Goal: Task Accomplishment & Management: Use online tool/utility

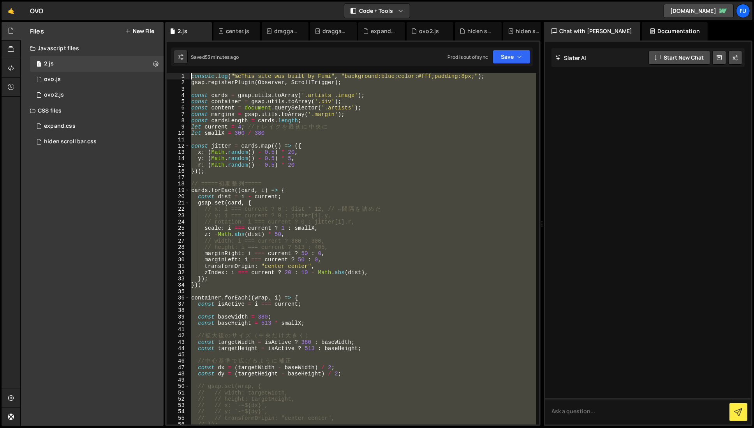
drag, startPoint x: 323, startPoint y: 268, endPoint x: 271, endPoint y: 111, distance: 165.4
click at [167, 58] on div "1 2 3 4 5 6 7 8 9 10 11 12 13 14 15 16 17 18 19 20 21 22 23 24 25 26 27 28 29 3…" at bounding box center [352, 234] width 375 height 386
click at [338, 129] on div "console . log ( "%cThis site was built by Fumi" , "background:blue;color:#fff;p…" at bounding box center [363, 248] width 347 height 351
type textarea "let current = 4; // ドレイクを最初に中央に"
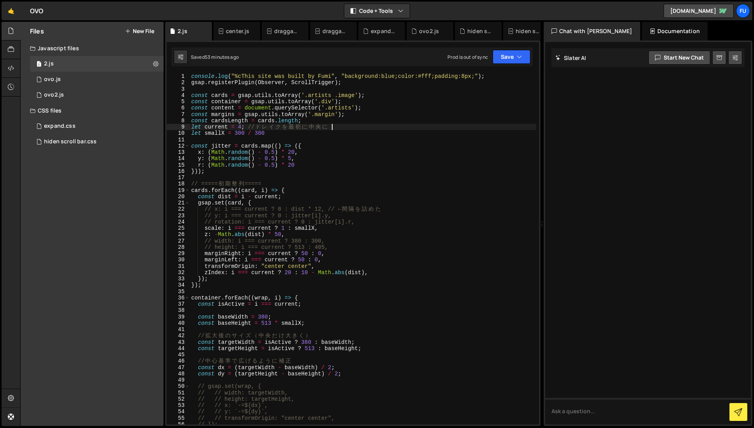
click at [333, 137] on div "console . log ( "%cThis site was built by Fumi" , "background:blue;color:#fff;p…" at bounding box center [363, 255] width 347 height 364
click at [356, 101] on div "console . log ( "%cThis site was built by Fumi" , "background:blue;color:#fff;p…" at bounding box center [363, 255] width 347 height 364
click at [382, 108] on div "console . log ( "%cThis site was built by Fumi" , "background:blue;color:#fff;p…" at bounding box center [363, 255] width 347 height 364
click at [381, 116] on div "console . log ( "%cThis site was built by Fumi" , "background:blue;color:#fff;p…" at bounding box center [363, 255] width 347 height 364
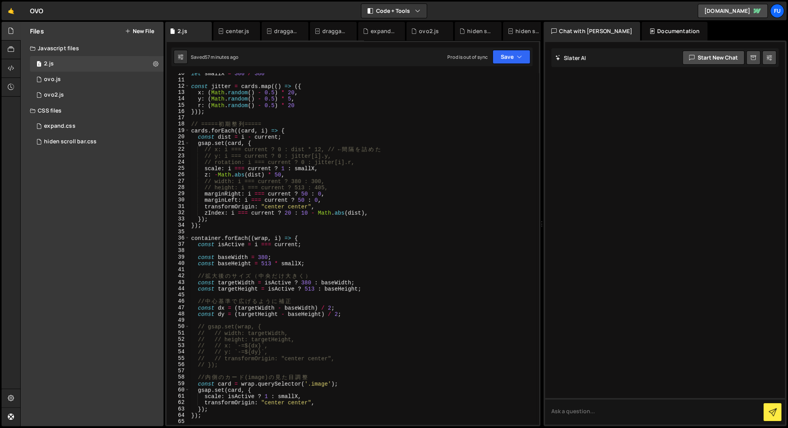
scroll to position [51, 0]
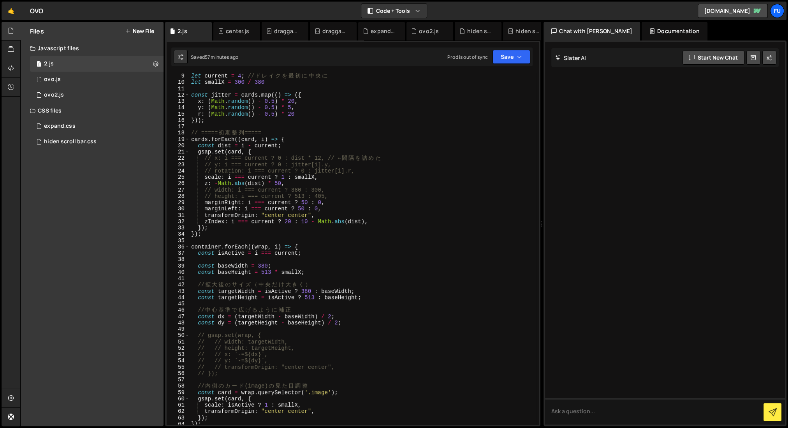
click at [326, 210] on div "let current = 4 ; // ド レ イ ク を 最 初 に 中 央 に let smallX = 300 / 380 const jitter …" at bounding box center [363, 255] width 347 height 364
click at [326, 204] on div "let current = 4 ; // ド レ イ ク を 最 初 に 中 央 に let smallX = 300 / 380 const jitter …" at bounding box center [363, 255] width 347 height 364
click at [332, 204] on div "let current = 4 ; // ド レ イ ク を 最 初 に 中 央 に let smallX = 300 / 380 const jitter …" at bounding box center [363, 248] width 347 height 351
click at [326, 208] on div "let current = 4 ; // ド レ イ ク を 最 初 に 中 央 に let smallX = 300 / 380 const jitter …" at bounding box center [363, 255] width 347 height 364
click at [347, 204] on div "let current = 4 ; // ド レ イ ク を 最 初 に 中 央 に let smallX = 300 / 380 const jitter …" at bounding box center [363, 255] width 347 height 364
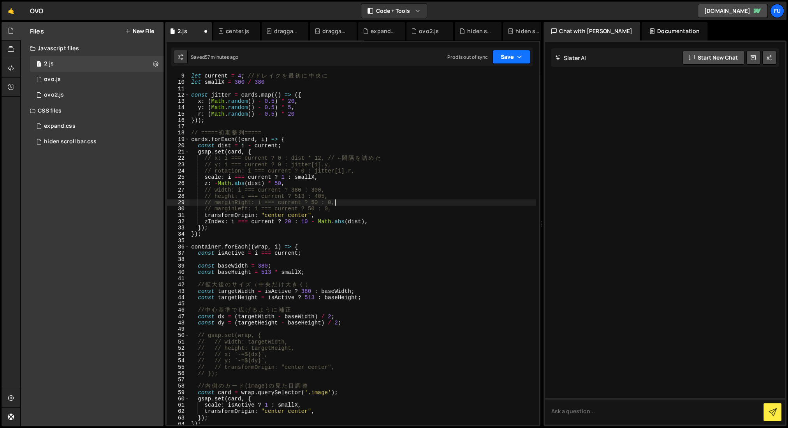
click at [516, 60] on button "Save" at bounding box center [512, 57] width 38 height 14
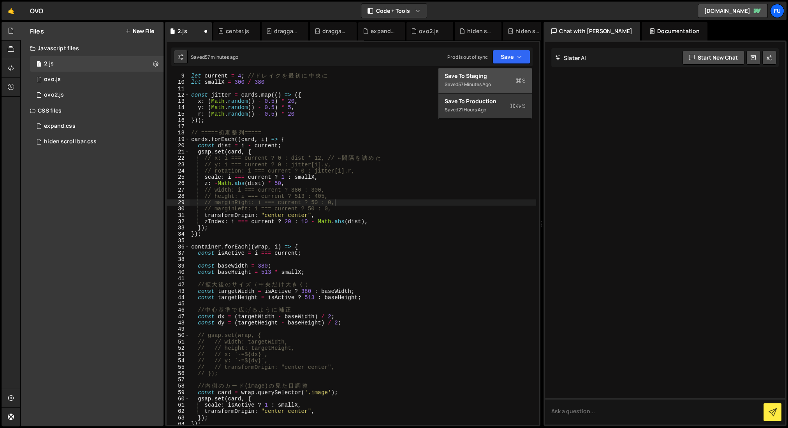
click at [506, 78] on div "Save to Staging S" at bounding box center [485, 76] width 81 height 8
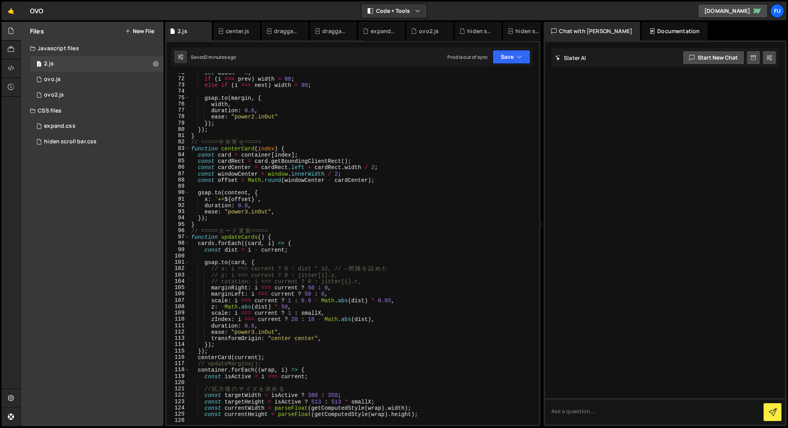
scroll to position [448, 0]
drag, startPoint x: 255, startPoint y: 199, endPoint x: 226, endPoint y: 196, distance: 29.3
click at [226, 196] on div "let width = 0 ; if ( i === prev ) width = 80 ; else if ( i === next ) width = 8…" at bounding box center [363, 251] width 347 height 364
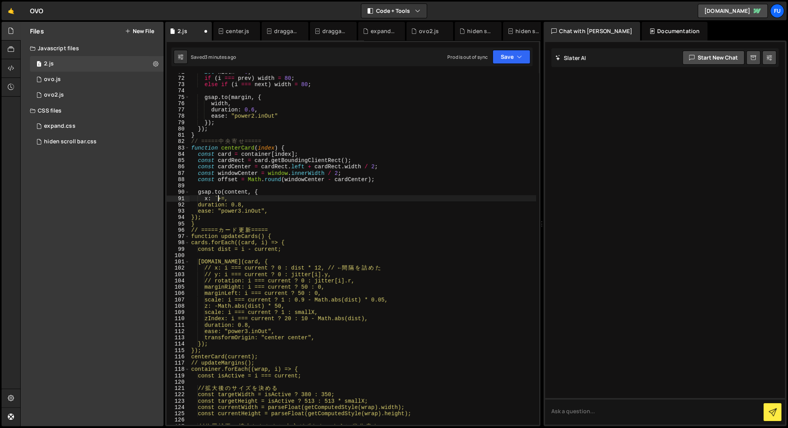
click at [217, 197] on div "let width = 0 ; if ( i === prev ) width = 80 ; else if ( i === next ) width = 8…" at bounding box center [363, 251] width 347 height 364
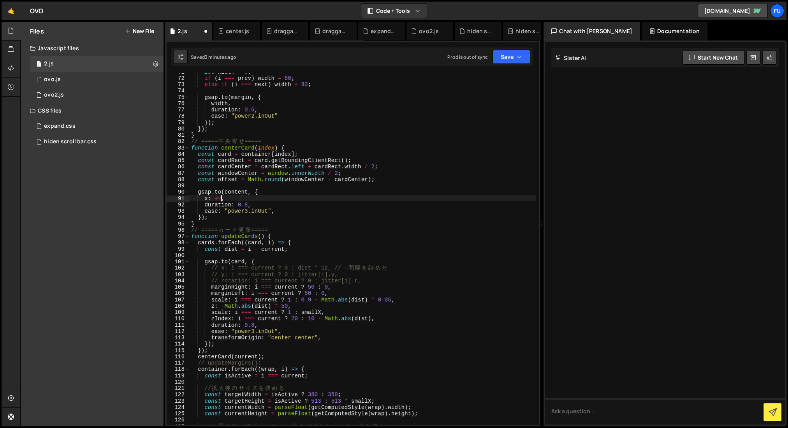
click at [221, 199] on div "let width = 0 ; if ( i === prev ) width = 80 ; else if ( i === next ) width = 8…" at bounding box center [363, 251] width 347 height 364
click at [524, 57] on button "Save" at bounding box center [512, 57] width 38 height 14
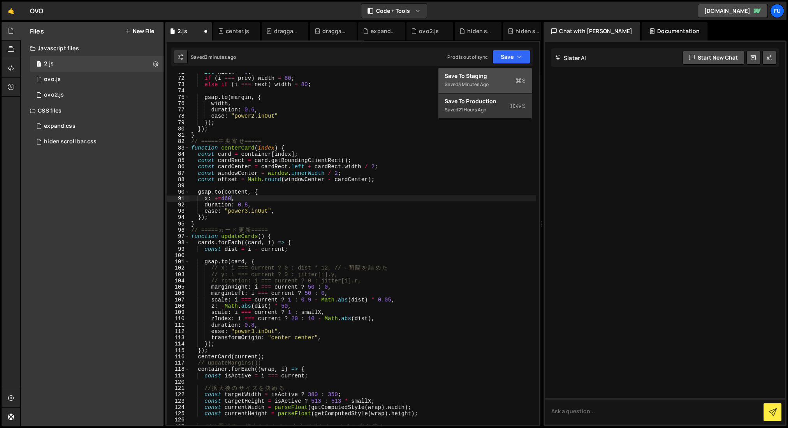
click at [523, 72] on div "Save to Staging S" at bounding box center [485, 76] width 81 height 8
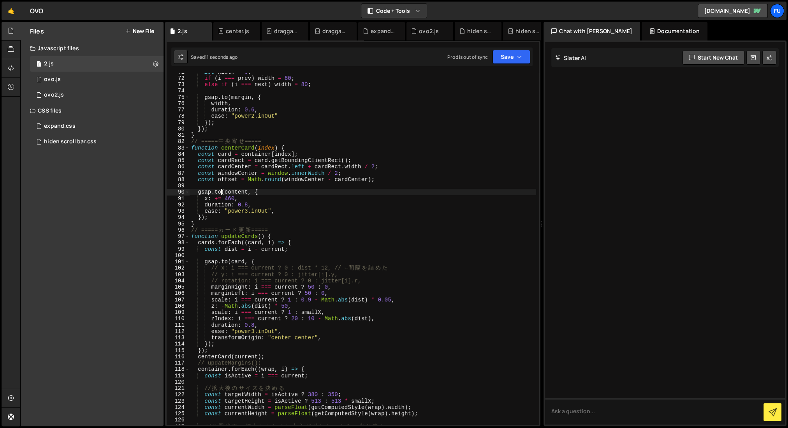
click at [221, 195] on div "let width = 0 ; if ( i === prev ) width = 80 ; else if ( i === next ) width = 8…" at bounding box center [363, 251] width 347 height 364
click at [222, 197] on div "let width = 0 ; if ( i === prev ) width = 80 ; else if ( i === next ) width = 8…" at bounding box center [363, 251] width 347 height 364
click at [217, 197] on div "let width = 0 ; if ( i === prev ) width = 80 ; else if ( i === next ) width = 8…" at bounding box center [363, 251] width 347 height 364
click at [214, 199] on div "let width = 0 ; if ( i === prev ) width = 80 ; else if ( i === next ) width = 8…" at bounding box center [363, 251] width 347 height 364
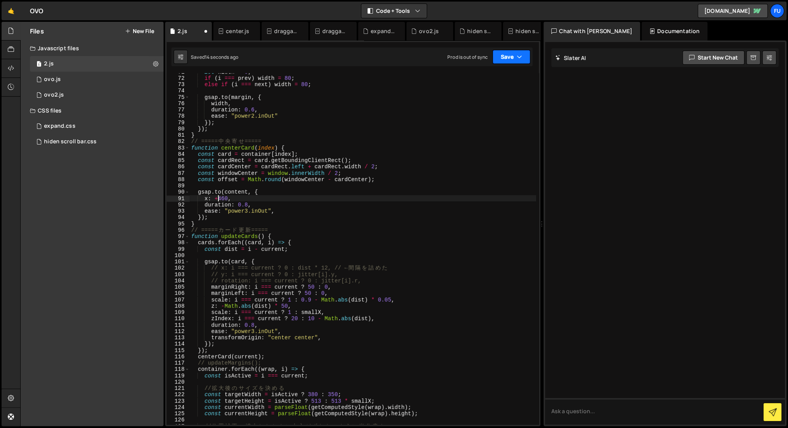
click at [513, 58] on button "Save" at bounding box center [512, 57] width 38 height 14
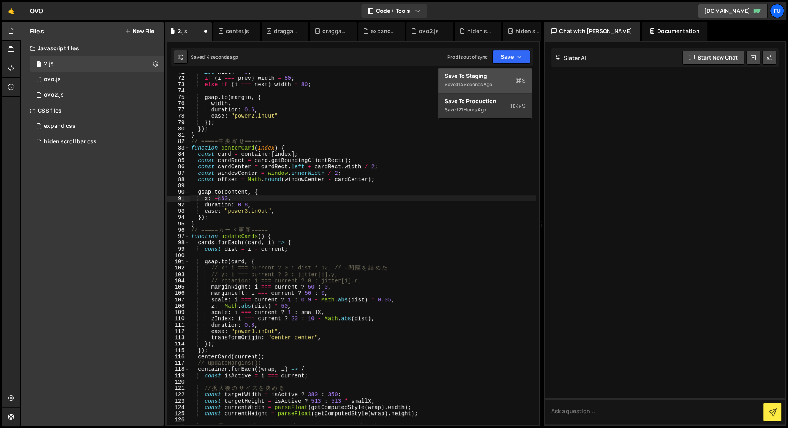
click at [511, 74] on div "Save to Staging S" at bounding box center [485, 76] width 81 height 8
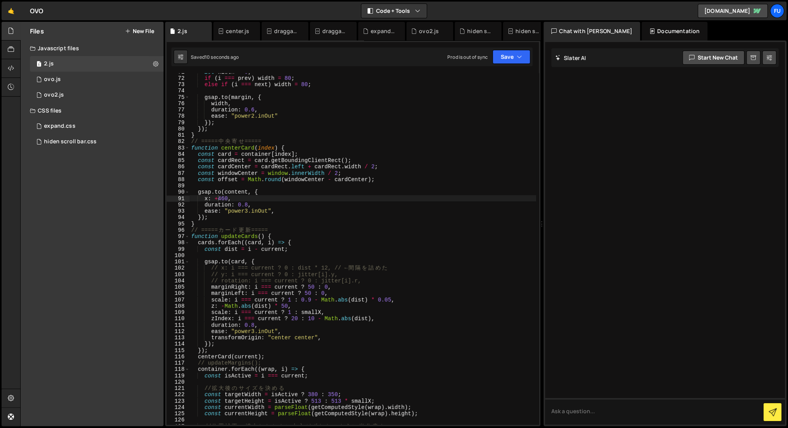
click at [219, 199] on div "let width = 0 ; if ( i === prev ) width = 80 ; else if ( i === next ) width = 8…" at bounding box center [363, 251] width 347 height 364
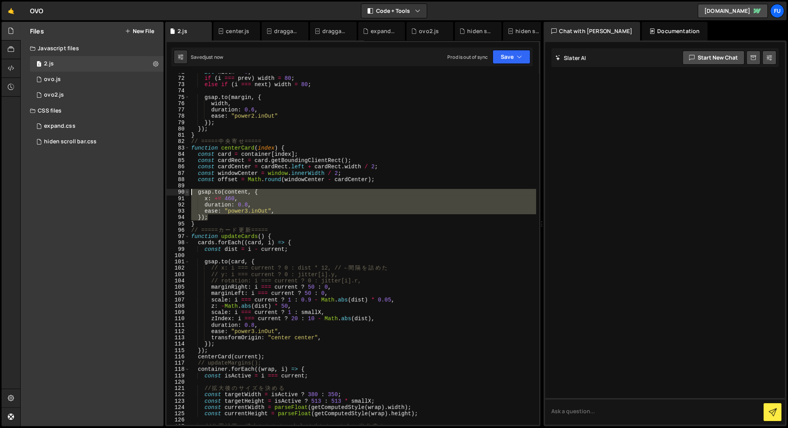
drag, startPoint x: 233, startPoint y: 220, endPoint x: 185, endPoint y: 190, distance: 56.7
click at [185, 190] on div "x: += 460, 71 72 73 74 75 76 77 78 79 80 81 82 83 84 85 86 87 88 89 90 91 92 93…" at bounding box center [353, 248] width 372 height 351
click at [261, 222] on div "let width = 0 ; if ( i === prev ) width = 80 ; else if ( i === next ) width = 8…" at bounding box center [363, 251] width 347 height 364
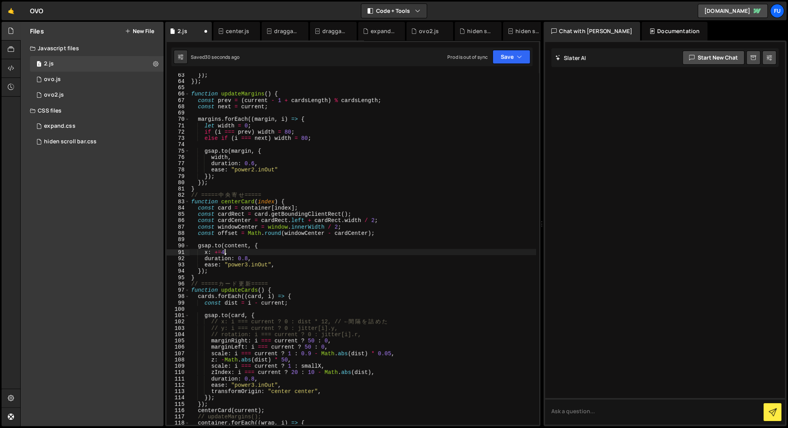
scroll to position [394, 0]
click at [293, 257] on div "}) ; }) ; function updateMargins ( ) { const prev = ( current - 1 + cardsLength…" at bounding box center [363, 254] width 347 height 364
click at [282, 250] on div "}) ; }) ; function updateMargins ( ) { const prev = ( current - 1 + cardsLength…" at bounding box center [363, 254] width 347 height 364
type textarea "x: `+=${offset}`,"
drag, startPoint x: 255, startPoint y: 253, endPoint x: 203, endPoint y: 250, distance: 52.3
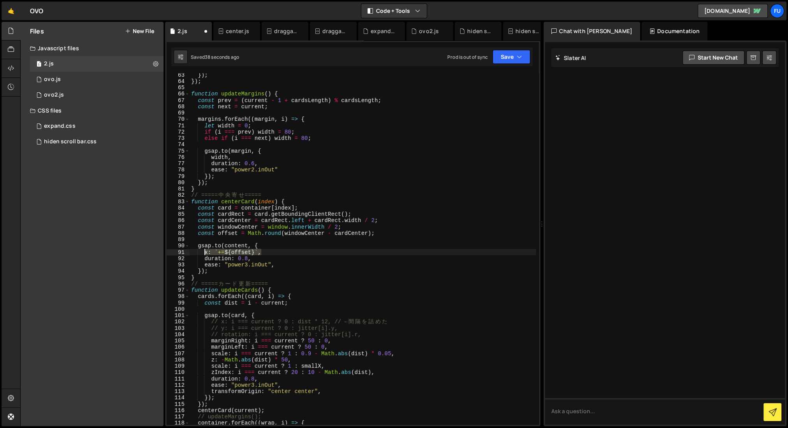
click at [203, 250] on div "}) ; }) ; function updateMargins ( ) { const prev = ( current - 1 + cardsLength…" at bounding box center [363, 254] width 347 height 364
click at [268, 252] on div "}) ; }) ; function updateMargins ( ) { const prev = ( current - 1 + cardsLength…" at bounding box center [363, 248] width 347 height 351
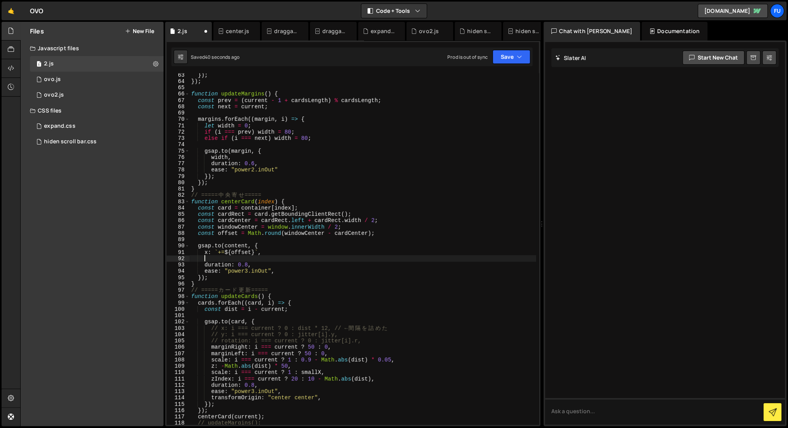
scroll to position [0, 0]
paste textarea "x: `+=${offset}`,"
click at [271, 247] on div "}) ; }) ; function updateMargins ( ) { const prev = ( current - 1 + cardsLength…" at bounding box center [363, 254] width 347 height 364
click at [271, 250] on div "}) ; }) ; function updateMargins ( ) { const prev = ( current - 1 + cardsLength…" at bounding box center [363, 254] width 347 height 364
click at [217, 258] on div "}) ; }) ; function updateMargins ( ) { const prev = ( current - 1 + cardsLength…" at bounding box center [363, 254] width 347 height 364
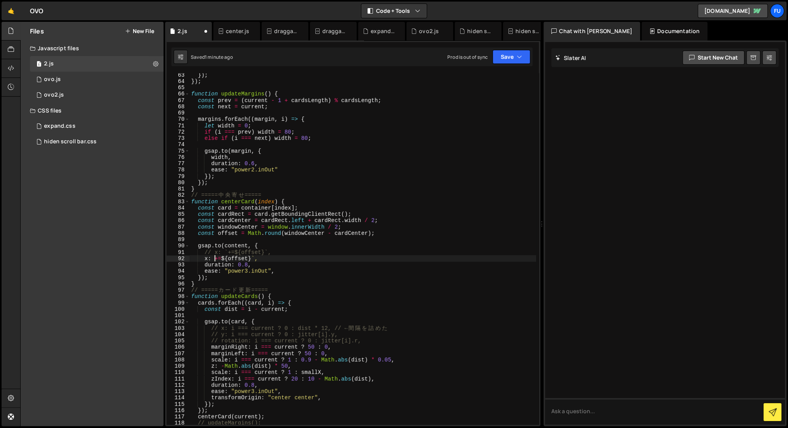
type textarea "”"
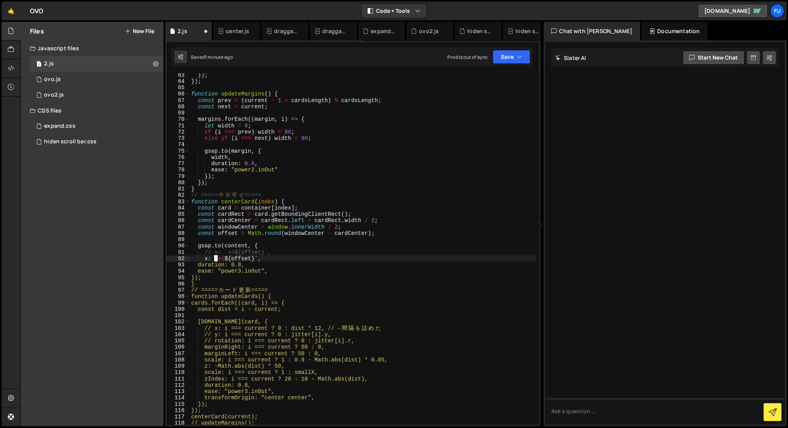
scroll to position [0, 0]
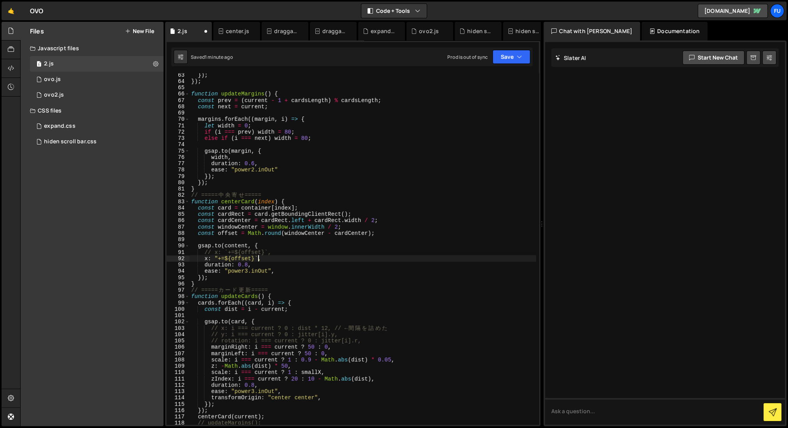
click at [257, 259] on div "}) ; }) ; function updateMargins ( ) { const prev = ( current - 1 + cardsLength…" at bounding box center [363, 254] width 347 height 364
click at [254, 260] on div "}) ; }) ; function updateMargins ( ) { const prev = ( current - 1 + cardsLength…" at bounding box center [363, 254] width 347 height 364
click at [234, 260] on div "}) ; }) ; function updateMargins ( ) { const prev = ( current - 1 + cardsLength…" at bounding box center [363, 254] width 347 height 364
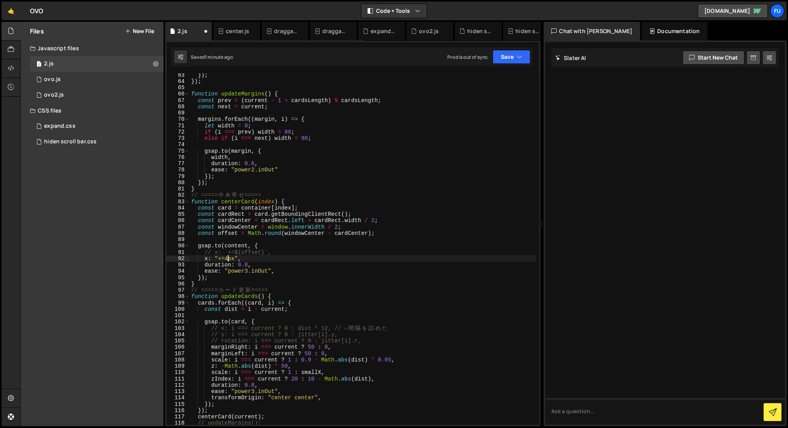
scroll to position [0, 3]
click at [525, 59] on button "Save" at bounding box center [512, 57] width 38 height 14
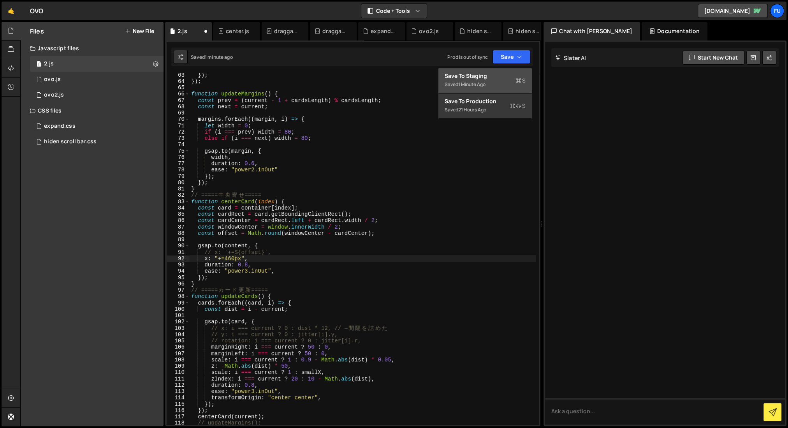
click at [503, 69] on button "Save to Staging S Saved 1 minute ago" at bounding box center [485, 80] width 93 height 25
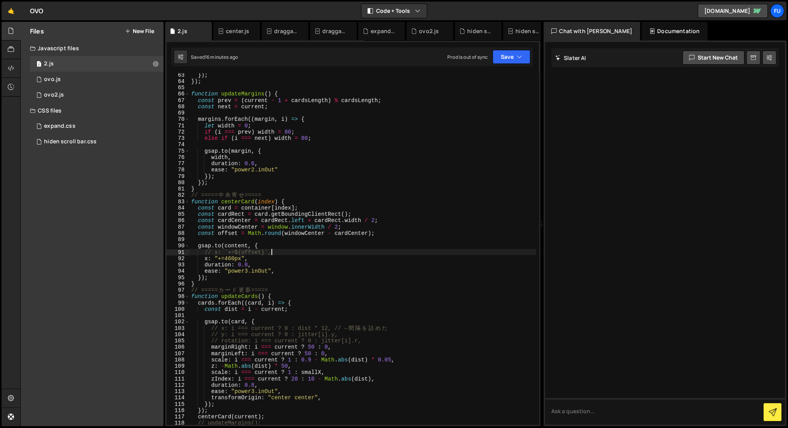
click at [306, 255] on div "}) ; }) ; function updateMargins ( ) { const prev = ( current - 1 + cardsLength…" at bounding box center [363, 254] width 347 height 364
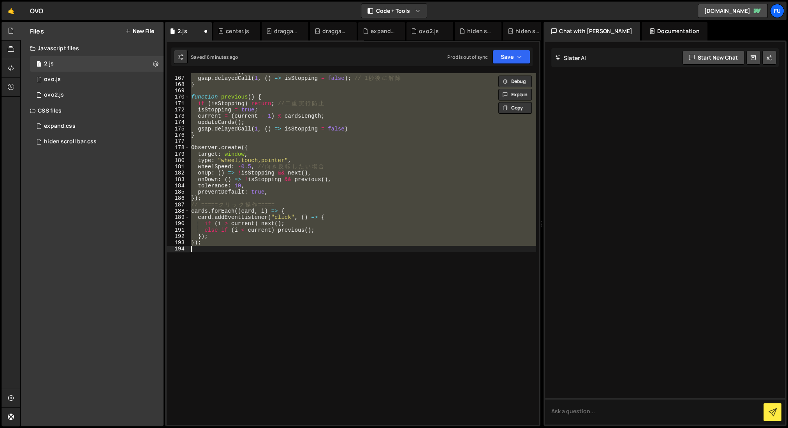
scroll to position [400, 0]
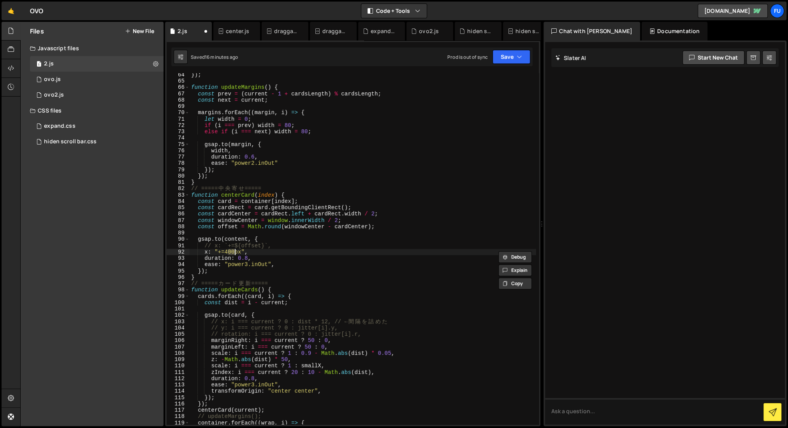
type textarea "x: "+=400","
drag, startPoint x: 252, startPoint y: 253, endPoint x: 203, endPoint y: 249, distance: 48.8
click at [203, 249] on div "}) ; function updateMargins ( ) { const prev = ( current - 1 + cardsLength ) % …" at bounding box center [363, 254] width 347 height 364
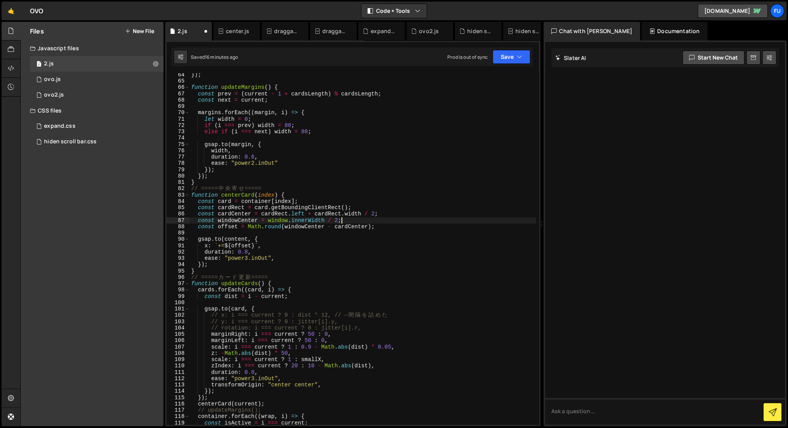
click at [429, 224] on div "}) ; function updateMargins ( ) { const prev = ( current - 1 + cardsLength ) % …" at bounding box center [363, 254] width 347 height 364
type textarea "const windowCenter = window.innerWidth / 2; const offset = Math.round(windowCen…"
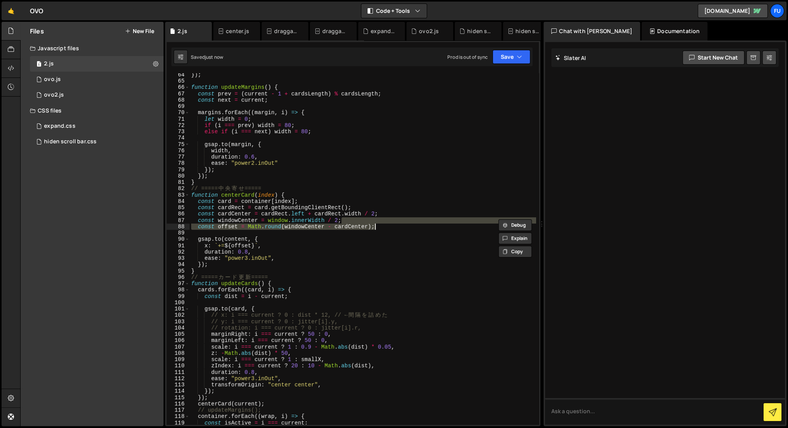
click at [422, 232] on div "}) ; function updateMargins ( ) { const prev = ( current - 1 + cardsLength ) % …" at bounding box center [363, 254] width 347 height 364
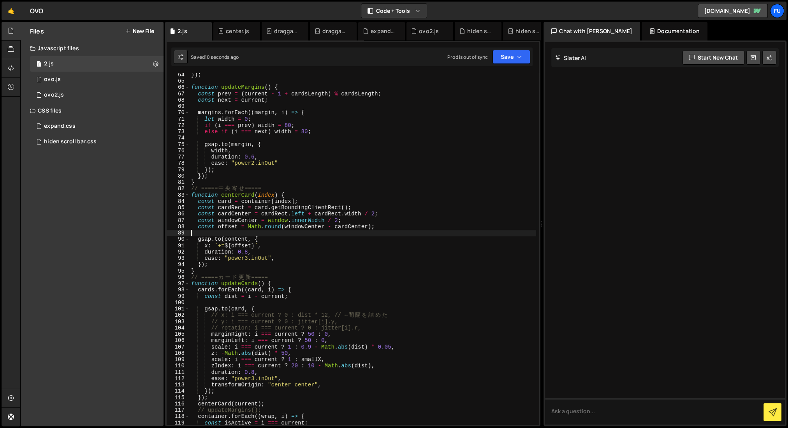
click at [369, 227] on div "}) ; function updateMargins ( ) { const prev = ( current - 1 + cardsLength ) % …" at bounding box center [363, 254] width 347 height 364
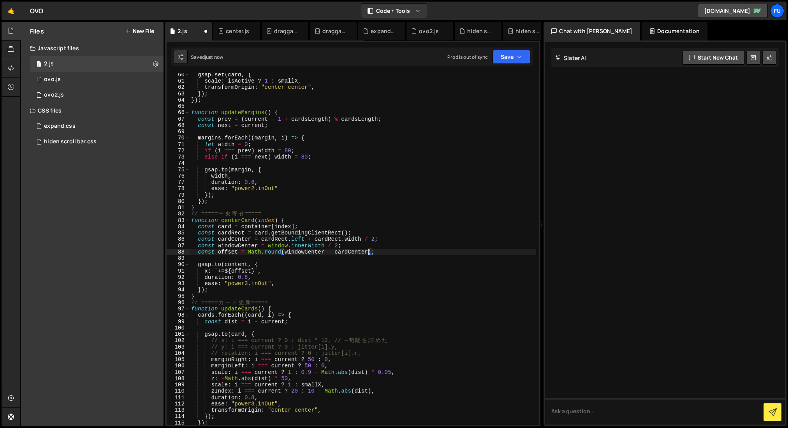
type textarea "});"
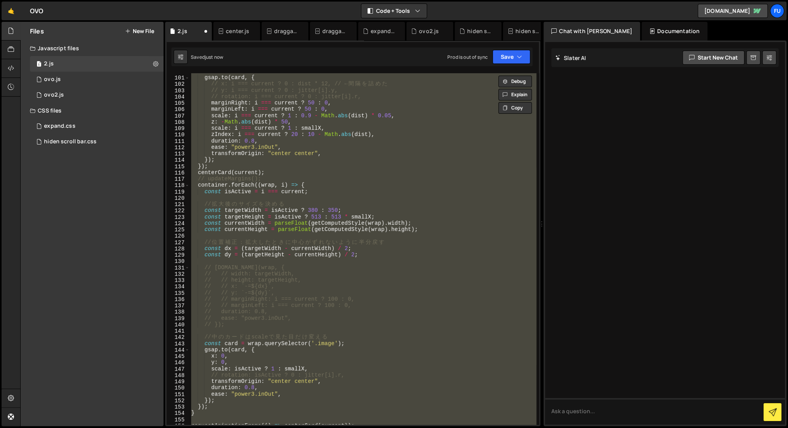
scroll to position [631, 0]
click at [383, 233] on div "gsap . to ( card , { // x: i === current ? 0 : dist * 12, // ← 間 隔 を 詰 め た // y…" at bounding box center [363, 248] width 347 height 351
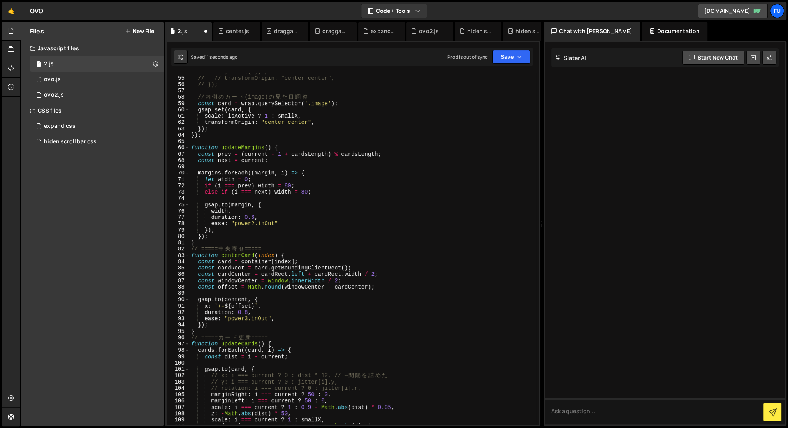
scroll to position [381, 0]
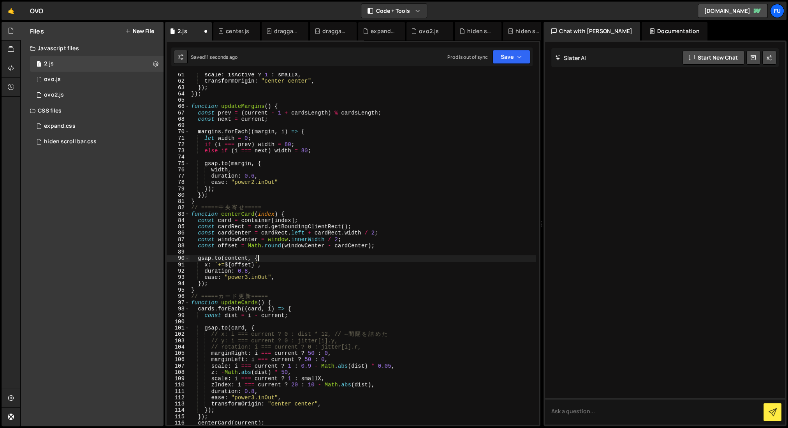
click at [368, 260] on div "scale : isActive ? 1 : smallX , transformOrigin : "center center" , }) ; }) ; f…" at bounding box center [363, 254] width 347 height 364
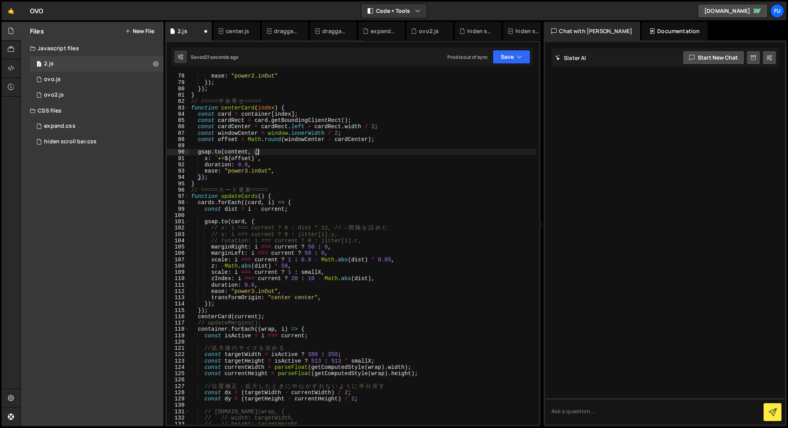
scroll to position [439, 0]
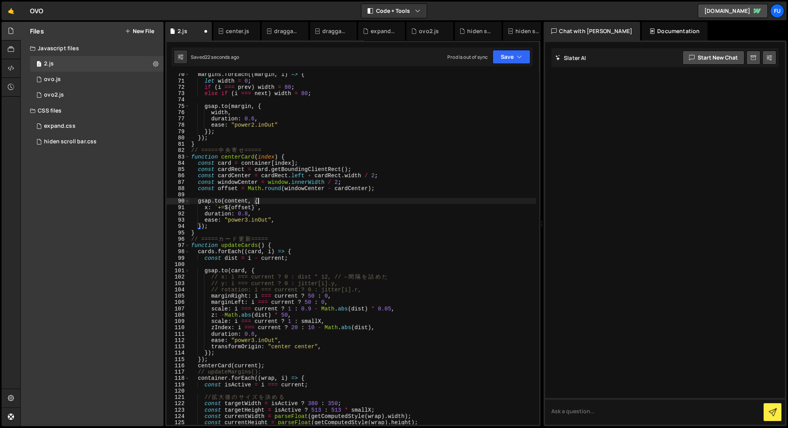
click at [273, 203] on div "margins . forEach (( margin , i ) => { let width = 0 ; if ( i === prev ) width …" at bounding box center [363, 253] width 347 height 364
click at [272, 205] on div "margins . forEach (( margin , i ) => { let width = 0 ; if ( i === prev ) width …" at bounding box center [363, 253] width 347 height 364
click at [271, 203] on div "margins . forEach (( margin , i ) => { let width = 0 ; if ( i === prev ) width …" at bounding box center [363, 253] width 347 height 364
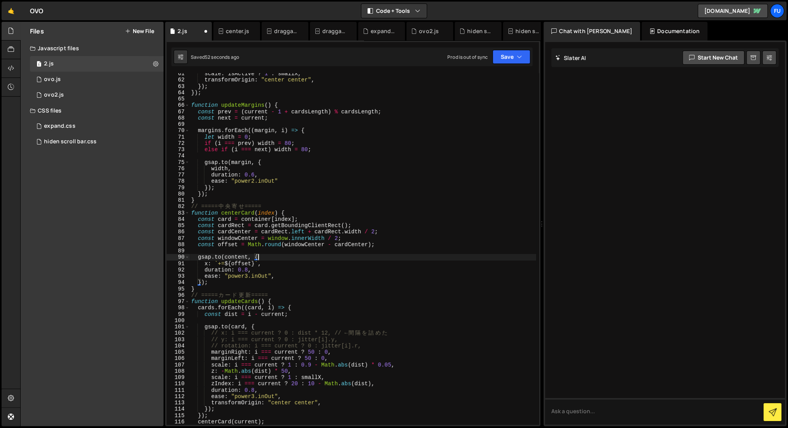
scroll to position [382, 0]
click at [370, 243] on div "scale : isActive ? 1 : smallX , transformOrigin : "center center" , }) ; }) ; f…" at bounding box center [363, 253] width 347 height 364
click at [514, 54] on button "Save" at bounding box center [512, 57] width 38 height 14
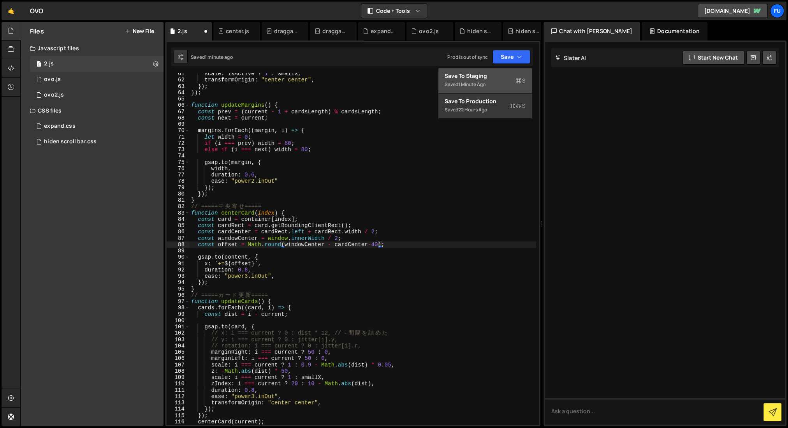
click at [477, 87] on div "1 minute ago" at bounding box center [471, 84] width 27 height 7
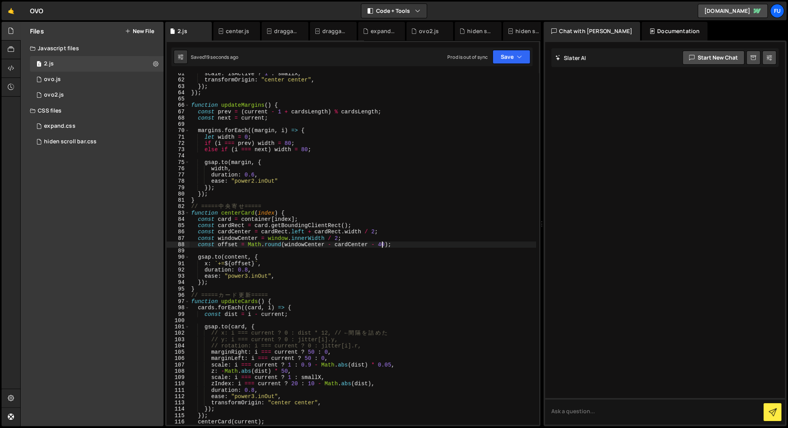
click at [383, 242] on div "scale : isActive ? 1 : smallX , transformOrigin : "center center" , }) ; }) ; f…" at bounding box center [363, 253] width 347 height 364
click at [386, 246] on div "scale : isActive ? 1 : smallX , transformOrigin : "center center" , }) ; }) ; f…" at bounding box center [363, 253] width 347 height 364
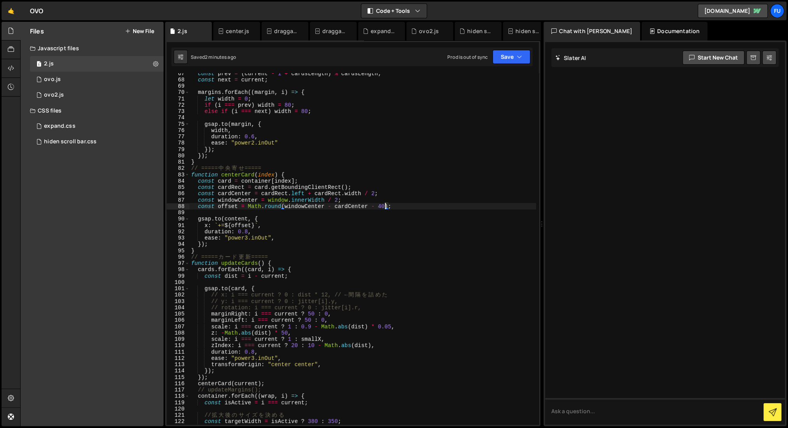
scroll to position [420, 0]
click at [255, 263] on div "const prev = ( current - 1 + cardsLength ) % cardsLength ; const next = current…" at bounding box center [363, 253] width 347 height 364
click at [257, 263] on div "const prev = ( current - 1 + cardsLength ) % cardsLength ; const next = current…" at bounding box center [363, 253] width 347 height 364
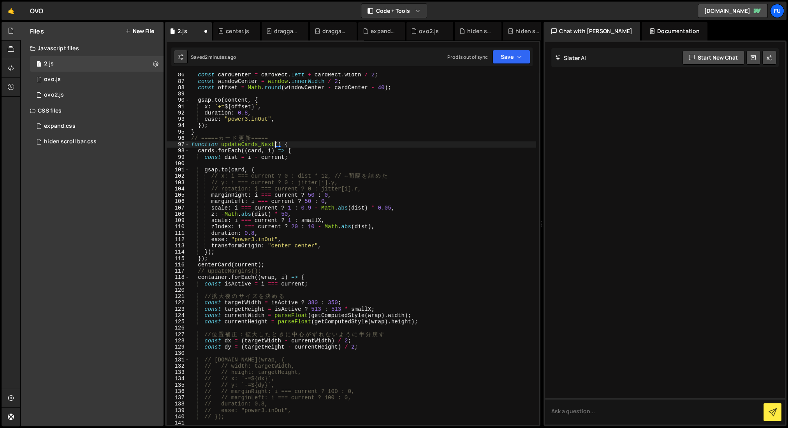
scroll to position [532, 0]
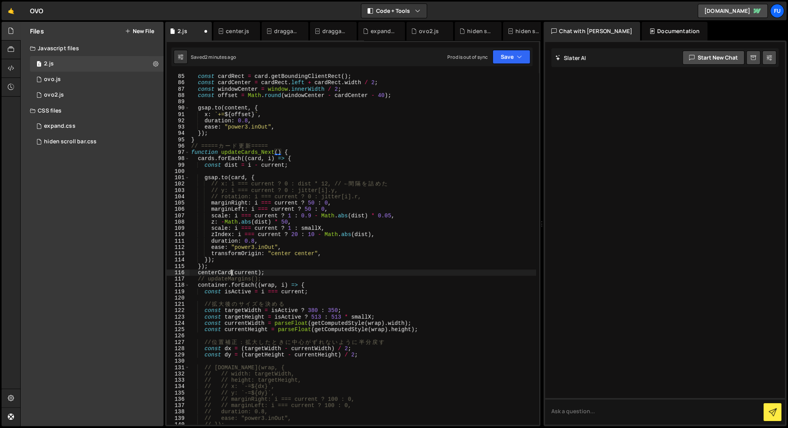
click at [231, 271] on div "const cardRect = card . getBoundingClientRect ( ) ; const cardCenter = cardRect…" at bounding box center [363, 255] width 347 height 364
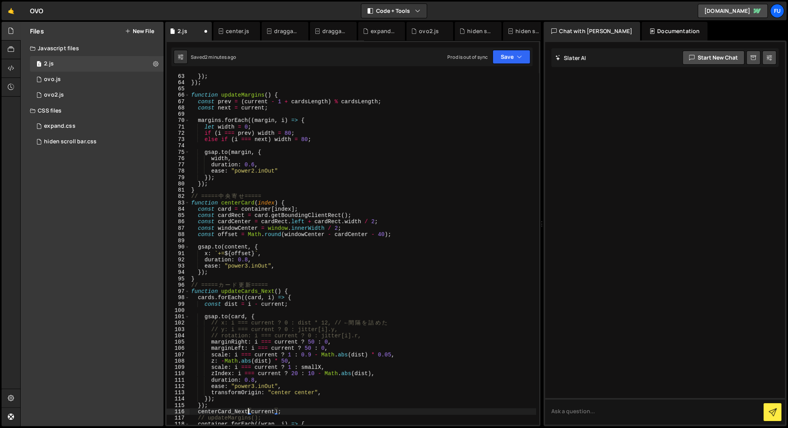
scroll to position [392, 0]
click at [256, 201] on div "transformOrigin : "center center" , }) ; }) ; function updateMargins ( ) { cons…" at bounding box center [363, 249] width 347 height 364
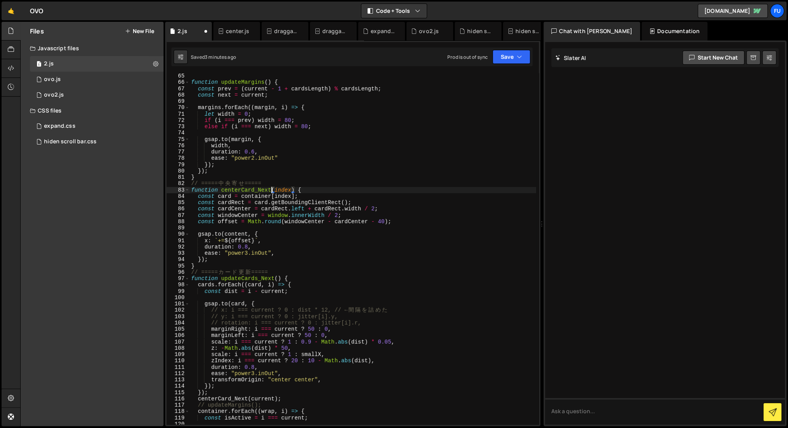
scroll to position [405, 0]
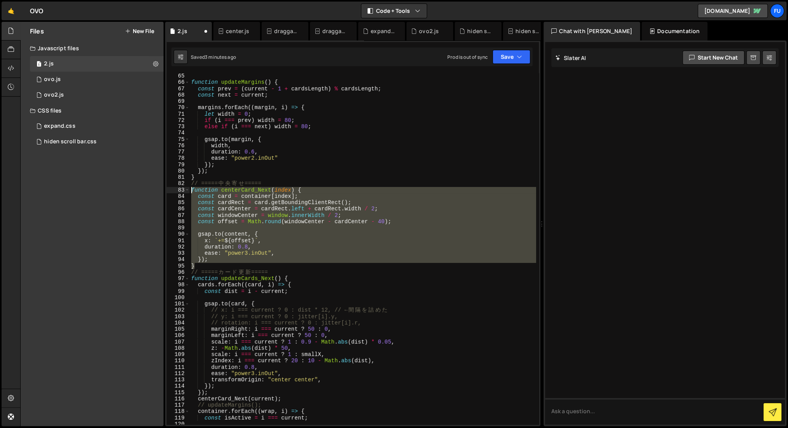
drag, startPoint x: 203, startPoint y: 264, endPoint x: 178, endPoint y: 189, distance: 79.7
click at [178, 189] on div "function centerCard_Next(index) { 65 66 67 68 69 70 71 72 73 74 75 76 77 78 79 …" at bounding box center [353, 248] width 372 height 351
click at [226, 268] on div "function updateMargins ( ) { const prev = ( current - 1 + cardsLength ) % cards…" at bounding box center [363, 248] width 347 height 351
type textarea "}"
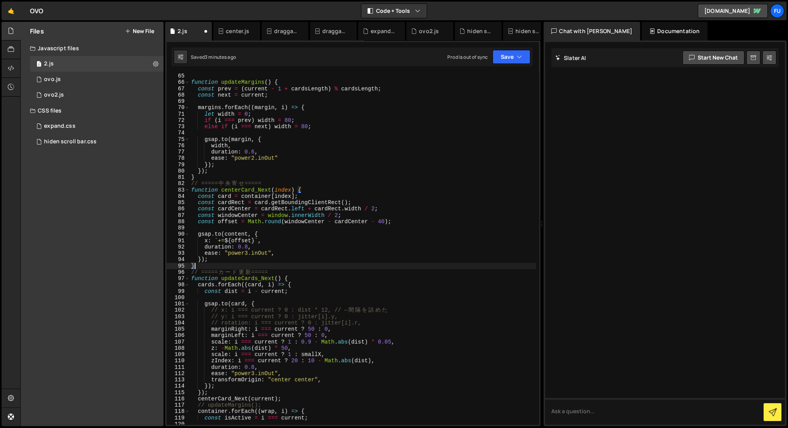
scroll to position [0, 0]
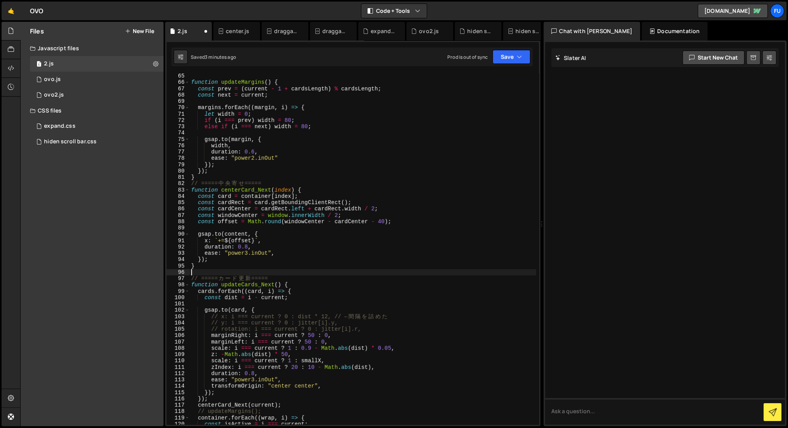
paste textarea "}"
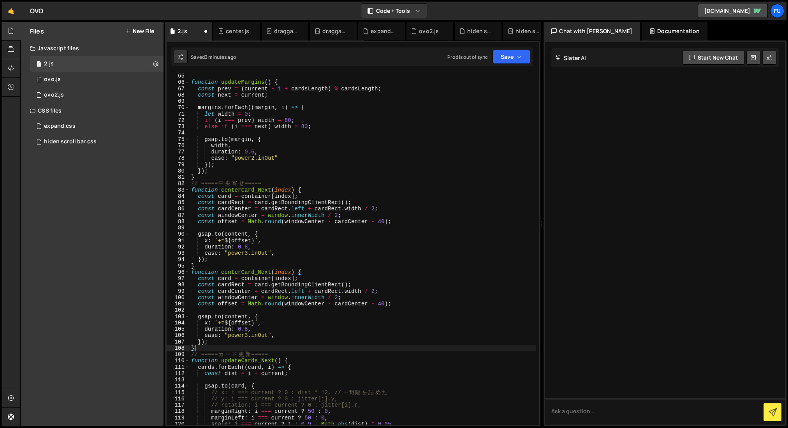
click at [271, 270] on div "function updateMargins ( ) { const prev = ( current - 1 + cardsLength ) % cards…" at bounding box center [363, 255] width 347 height 364
click at [377, 301] on div "function updateMargins ( ) { const prev = ( current - 1 + cardsLength ) % cards…" at bounding box center [363, 255] width 347 height 364
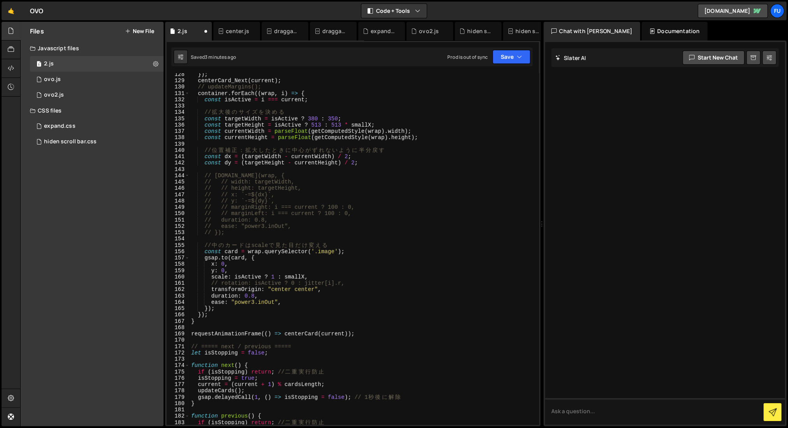
scroll to position [854, 0]
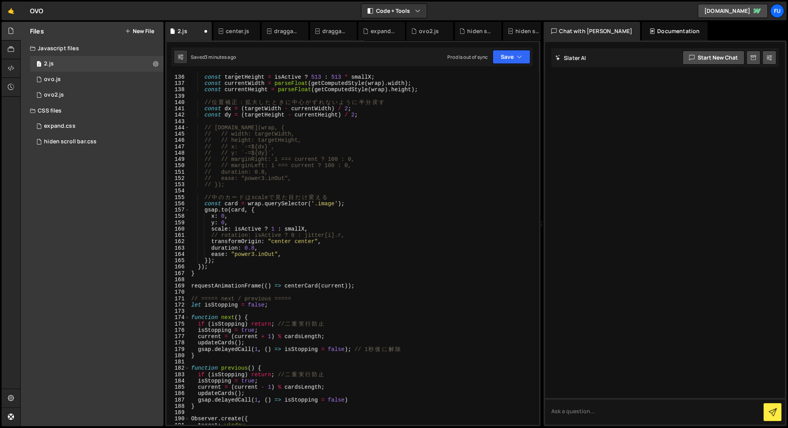
click at [240, 276] on div "const targetWidth = isActive ? 380 : 350 ; const targetHeight = isActive ? 513 …" at bounding box center [363, 249] width 347 height 364
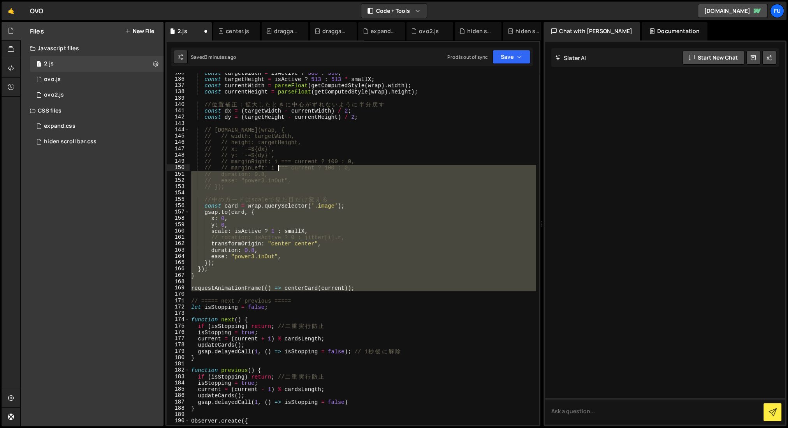
scroll to position [851, 0]
drag, startPoint x: 360, startPoint y: 292, endPoint x: 277, endPoint y: 168, distance: 148.9
click at [277, 168] on div "const targetWidth = isActive ? 380 : 350 ; const targetHeight = isActive ? 513 …" at bounding box center [363, 252] width 347 height 364
click at [272, 227] on div "const targetWidth = isActive ? 380 : 350 ; const targetHeight = isActive ? 513 …" at bounding box center [363, 248] width 347 height 351
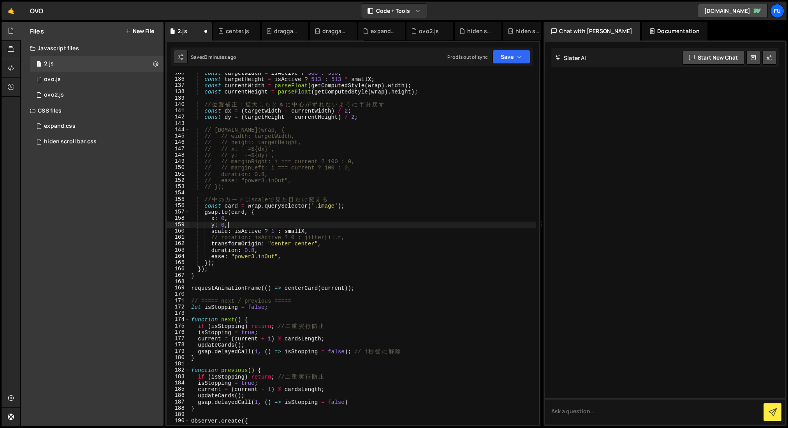
click at [216, 270] on div "const targetWidth = isActive ? 380 : 350 ; const targetHeight = isActive ? 513 …" at bounding box center [363, 252] width 347 height 364
click at [212, 277] on div "const targetWidth = isActive ? 380 : 350 ; const targetHeight = isActive ? 513 …" at bounding box center [363, 252] width 347 height 364
type textarea "}"
click at [383, 293] on div "const targetWidth = isActive ? 380 : 350 ; const targetHeight = isActive ? 513 …" at bounding box center [363, 252] width 347 height 364
click at [377, 288] on div "const targetWidth = isActive ? 380 : 350 ; const targetHeight = isActive ? 513 …" at bounding box center [363, 252] width 347 height 364
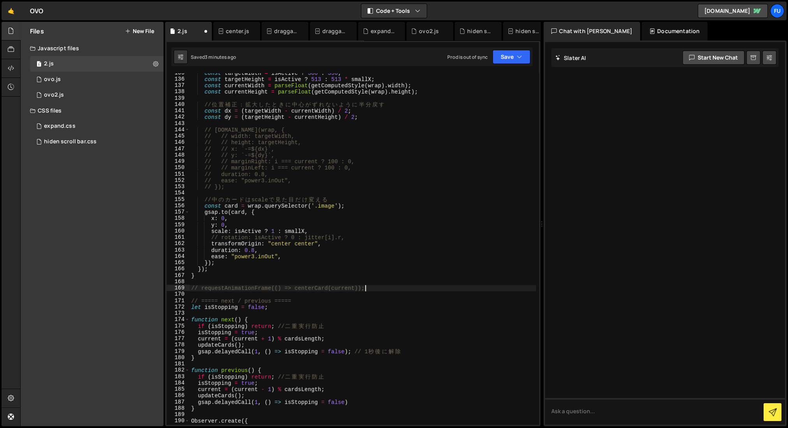
click at [299, 270] on div "const targetWidth = isActive ? 380 : 350 ; const targetHeight = isActive ? 513 …" at bounding box center [363, 252] width 347 height 364
type textarea "});"
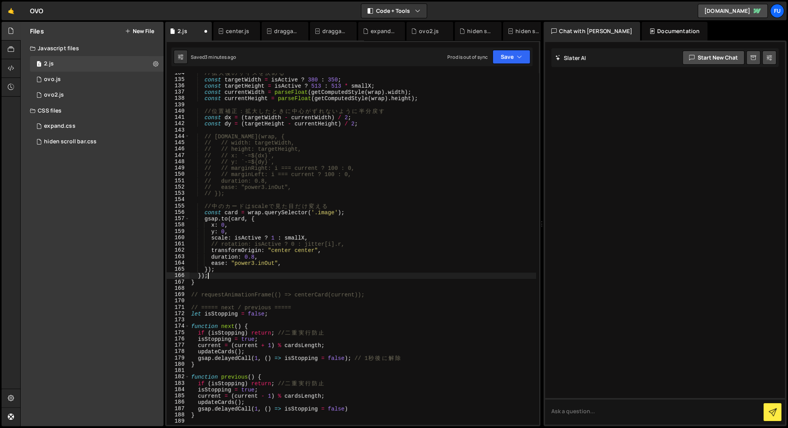
click at [271, 288] on div "// 拡 大 後 の サ イ ズ を 決 め る const targetWidth = isActive ? 380 : 350 ; const targe…" at bounding box center [363, 252] width 347 height 364
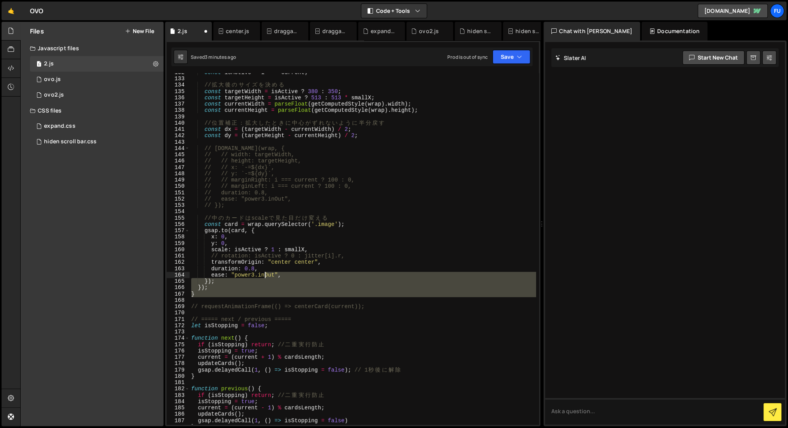
scroll to position [667, 0]
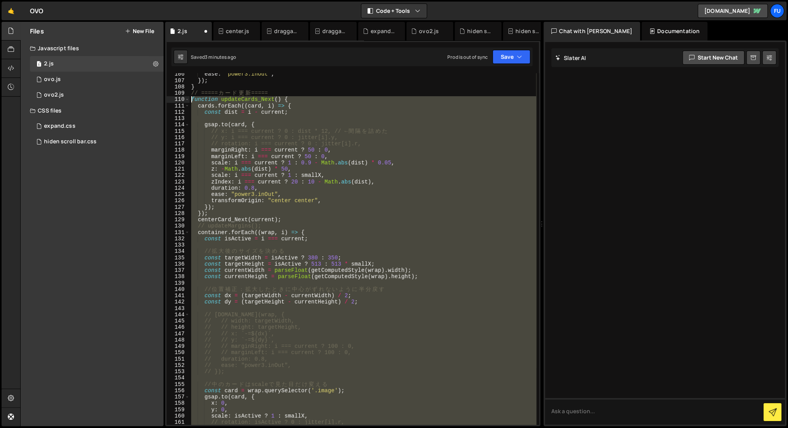
drag, startPoint x: 268, startPoint y: 288, endPoint x: 174, endPoint y: 100, distance: 209.7
click at [174, 100] on div "106 107 108 109 110 111 112 113 114 115 116 117 118 119 120 121 122 123 124 125…" at bounding box center [353, 248] width 372 height 351
type textarea "function updateCards_Next() { cards.forEach((card, i) => {"
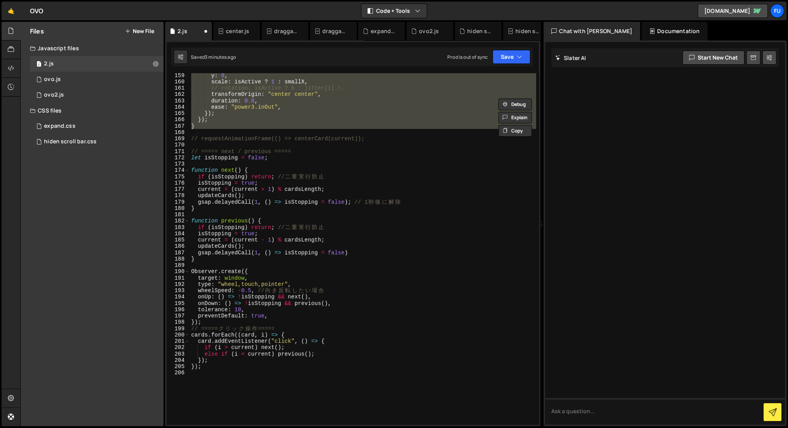
scroll to position [950, 0]
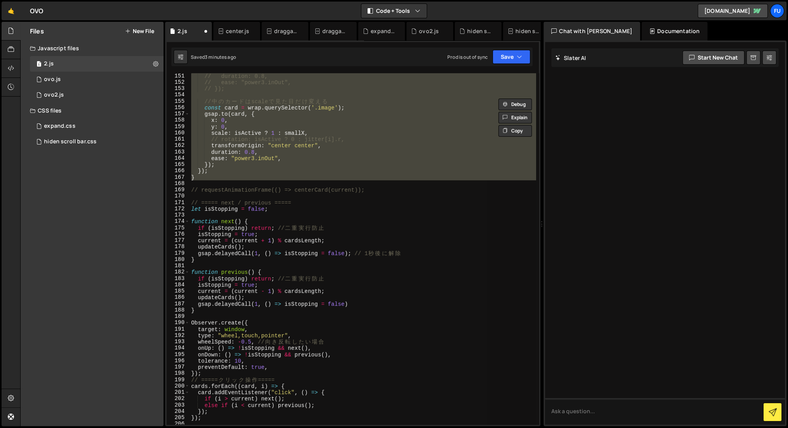
click at [214, 182] on div "// duration: 0.8, // ease: "power3.inOut", // }); // 中 の カ ー ド は scale で 見 た 目 …" at bounding box center [363, 248] width 347 height 351
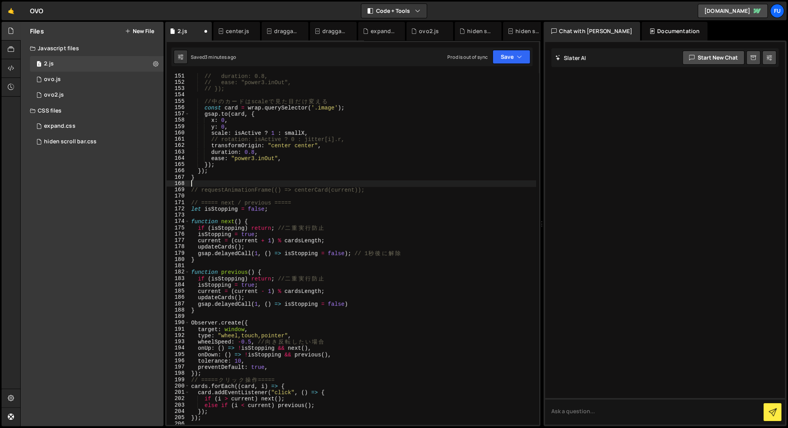
click at [214, 178] on div "// duration: 0.8, // ease: "power3.inOut", // }); // 中 の カ ー ド は scale で 見 た 目 …" at bounding box center [363, 255] width 347 height 364
type textarea "}"
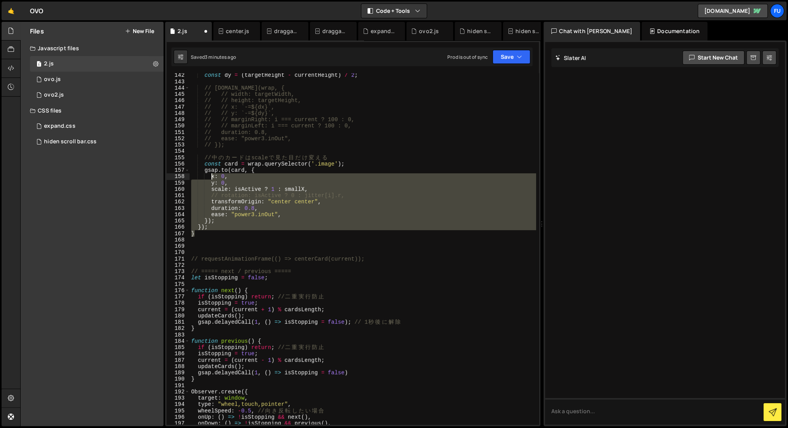
scroll to position [619, 0]
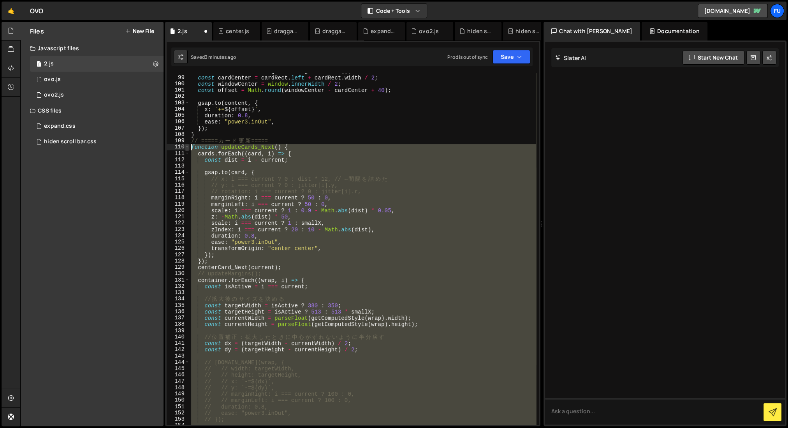
drag, startPoint x: 215, startPoint y: 232, endPoint x: 189, endPoint y: 146, distance: 90.0
click at [189, 146] on div "98 99 100 101 102 103 104 105 106 107 108 109 110 111 112 113 114 115 116 117 1…" at bounding box center [353, 248] width 372 height 351
type textarea "function updateCards_Next() { cards.forEach((card, i) => {"
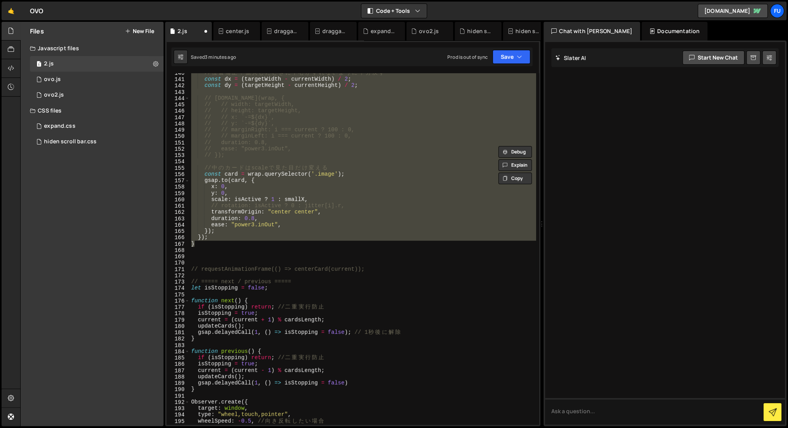
scroll to position [883, 0]
click at [197, 252] on div "// 位 置 補 正 ： 拡 大 し た と き に 中 心 が ず れ な い よ う に 半 分 戻 す const dx = ( targetWidth…" at bounding box center [363, 252] width 347 height 364
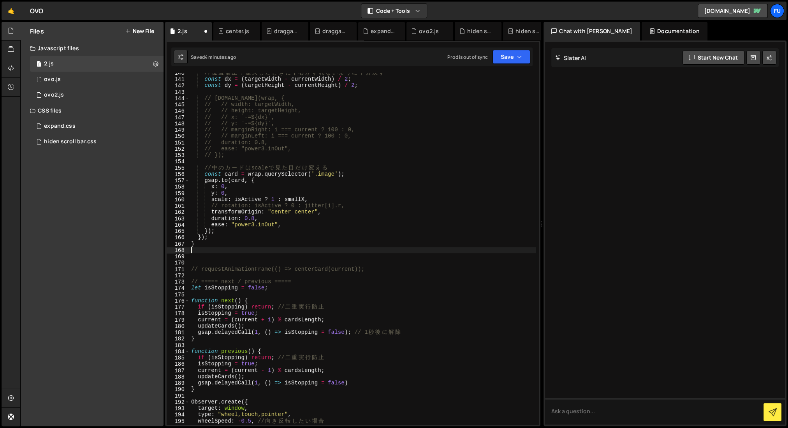
paste textarea "}"
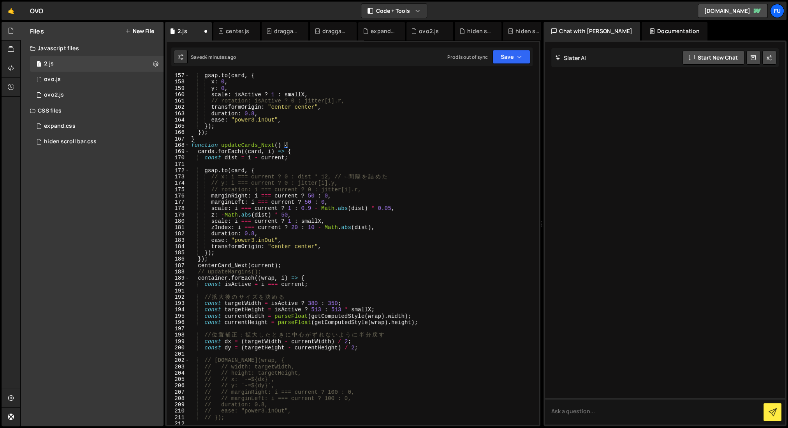
scroll to position [866, 0]
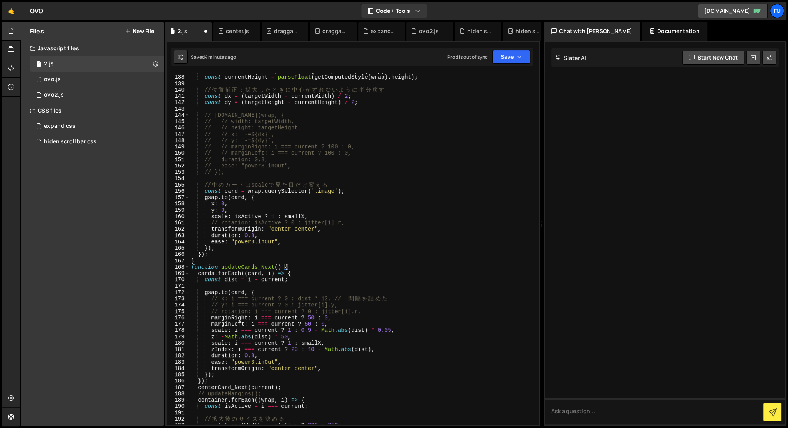
click at [244, 255] on div "const currentWidth = parseFloat ( getComputedStyle ( wrap ) . width ) ; const c…" at bounding box center [363, 250] width 347 height 364
click at [234, 263] on div "const currentWidth = parseFloat ( getComputedStyle ( wrap ) . width ) ; const c…" at bounding box center [363, 250] width 347 height 364
type textarea "}"
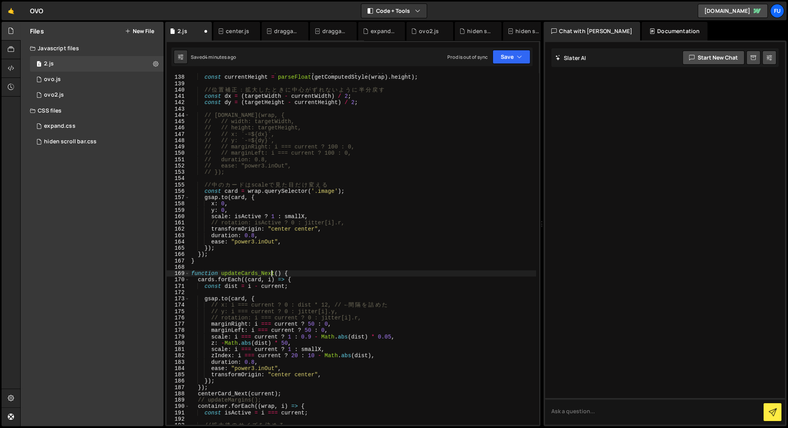
click at [273, 273] on div "const currentWidth = parseFloat ( getComputedStyle ( wrap ) . width ) ; const c…" at bounding box center [363, 250] width 347 height 364
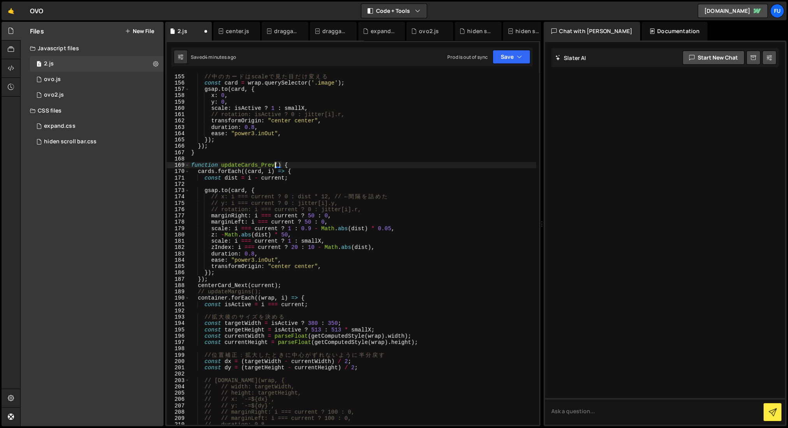
scroll to position [985, 0]
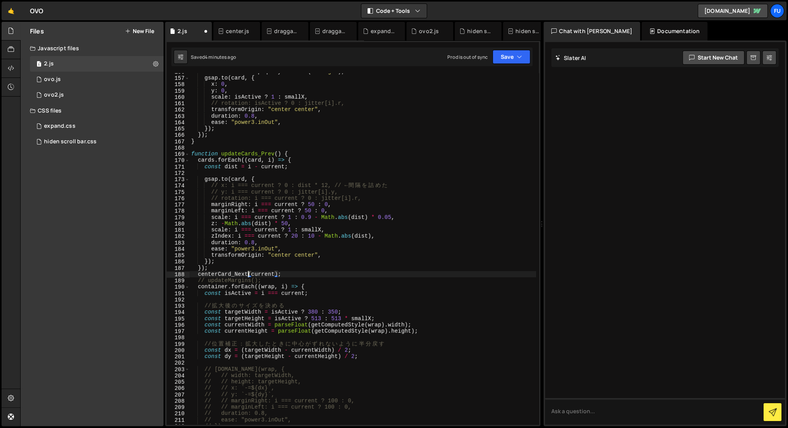
click at [247, 274] on div "const card = wrap . querySelector ( '.image' ) ; gsap . to ( card , { x : 0 , y…" at bounding box center [363, 251] width 347 height 364
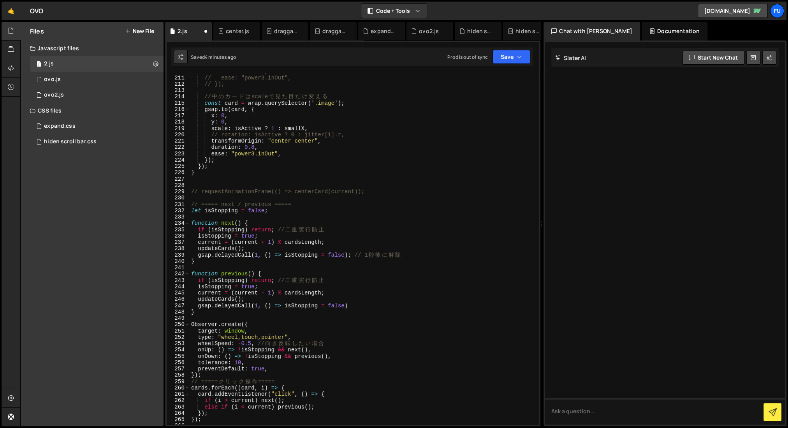
scroll to position [1329, 0]
click at [235, 246] on div "// ease: "power3.inOut", // }); // 中 の カ ー ド は scale で 見 た 目 だ け 変 え る const ca…" at bounding box center [363, 255] width 347 height 364
click at [234, 298] on div "// ease: "power3.inOut", // }); // 中 の カ ー ド は scale で 見 た 目 だ け 変 え る const ca…" at bounding box center [363, 255] width 347 height 364
click at [339, 287] on div "// ease: "power3.inOut", // }); // 中 の カ ー ド は scale で 見 た 目 だ け 変 え る const ca…" at bounding box center [363, 255] width 347 height 364
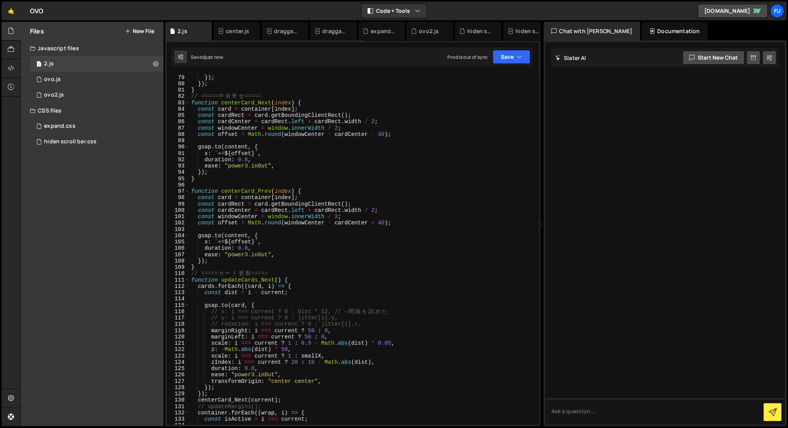
scroll to position [471, 0]
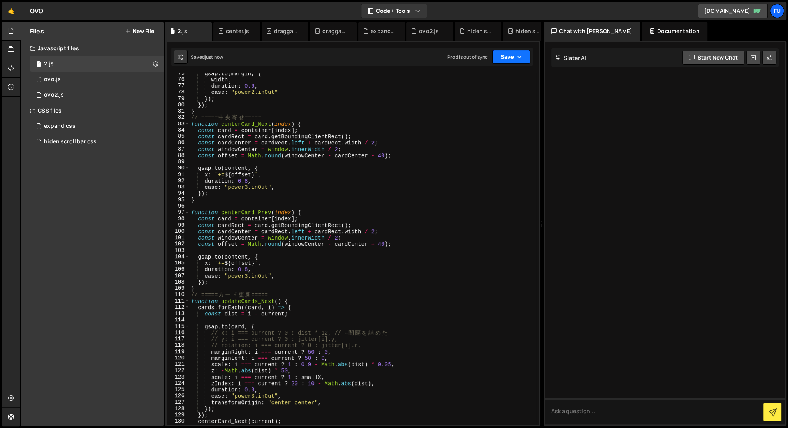
click at [505, 59] on button "Save" at bounding box center [512, 57] width 38 height 14
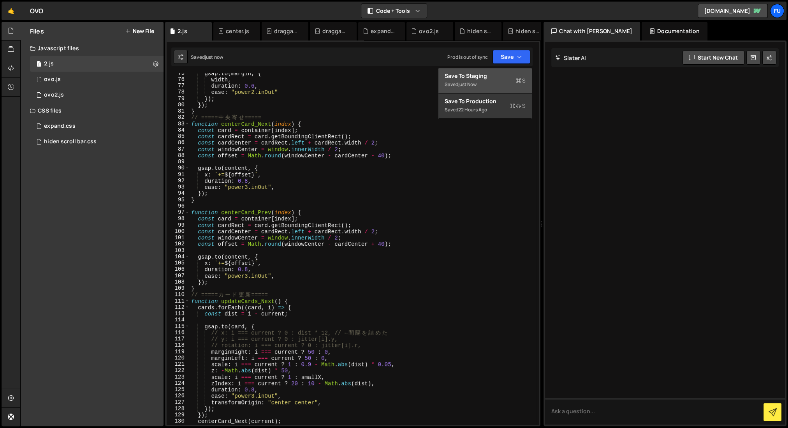
click at [501, 82] on div "Saved just now" at bounding box center [485, 84] width 81 height 9
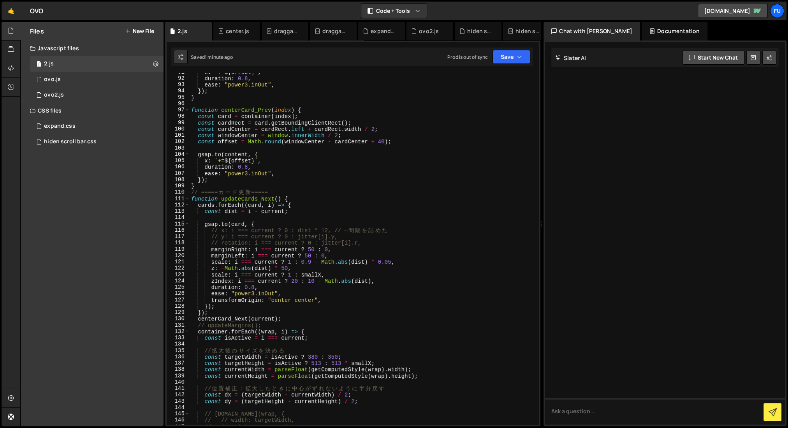
scroll to position [568, 0]
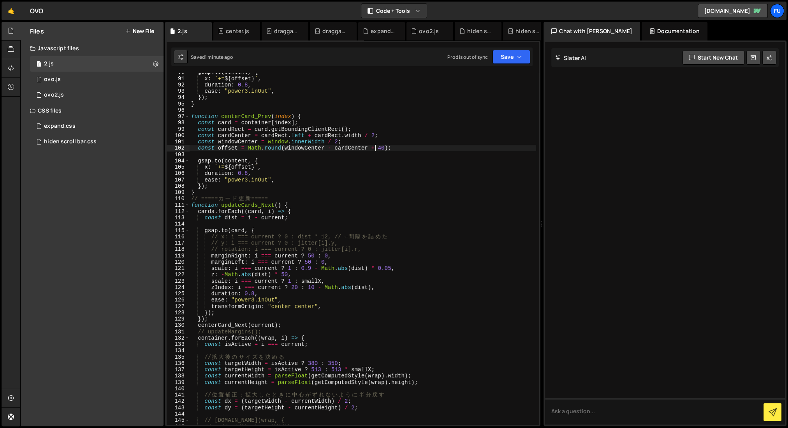
click at [375, 146] on div "gsap . to ( content , { x : ` += ${ offset } ` , duration : 0.8 , ease : "power…" at bounding box center [363, 251] width 347 height 364
click at [520, 54] on icon "button" at bounding box center [519, 57] width 5 height 8
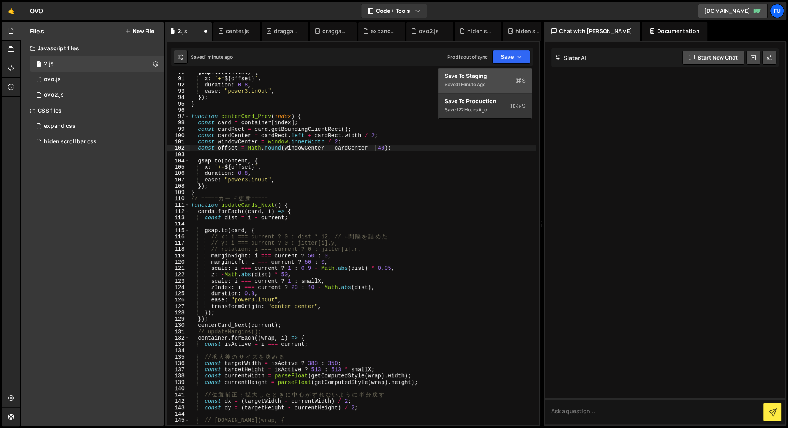
click at [511, 81] on div "Saved 1 minute ago" at bounding box center [485, 84] width 81 height 9
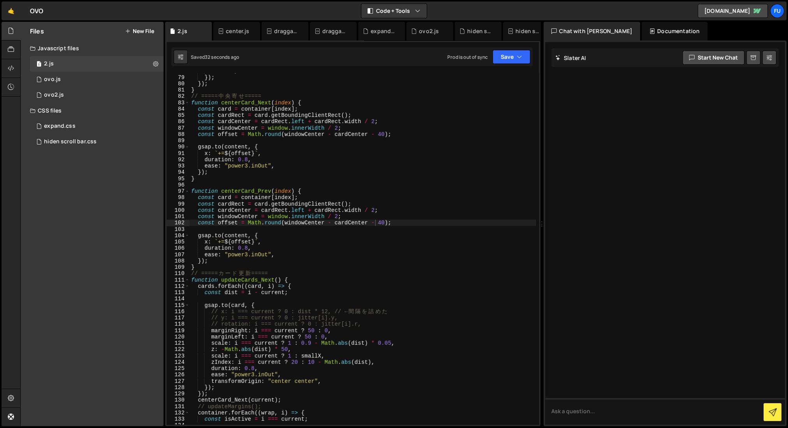
scroll to position [481, 0]
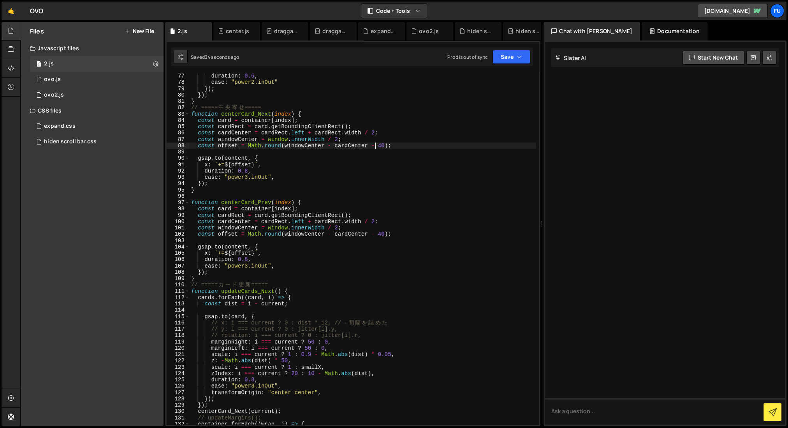
click at [374, 144] on div "duration : 0.6 , ease : "power2.inOut" }) ; }) ; } // ===== 中 央 寄 せ ===== funct…" at bounding box center [363, 255] width 347 height 364
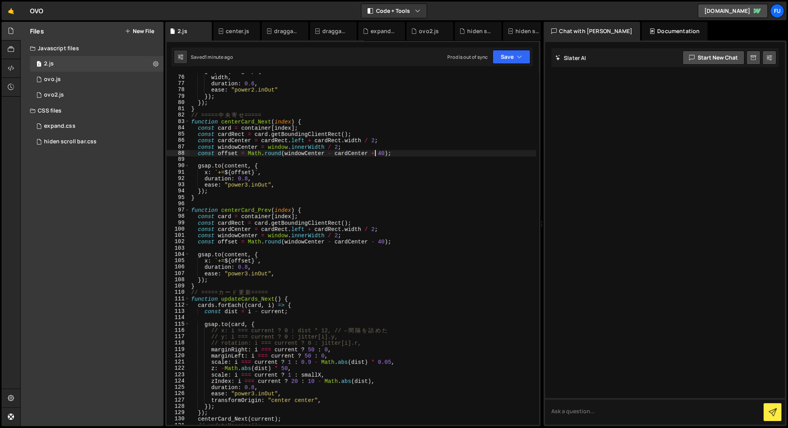
scroll to position [453, 0]
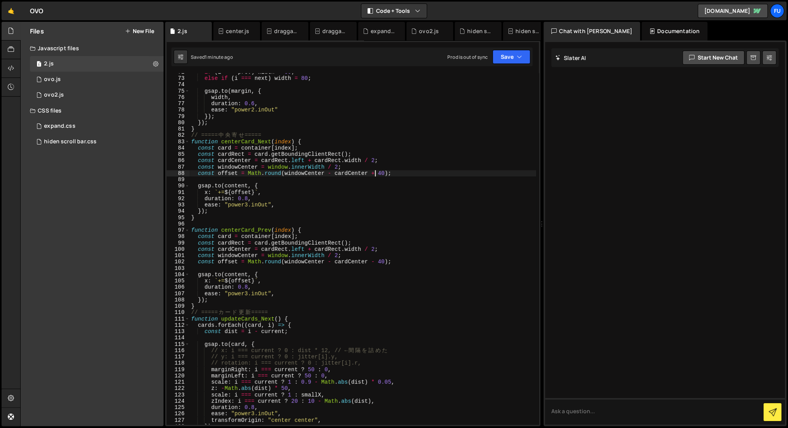
click at [368, 215] on div "if ( i === prev ) width = 80 ; else if ( i === next ) width = 80 ; gsap . to ( …" at bounding box center [363, 251] width 347 height 364
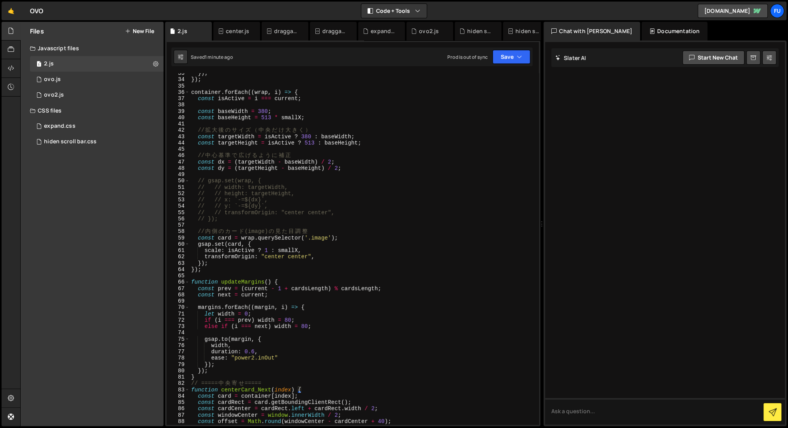
scroll to position [206, 0]
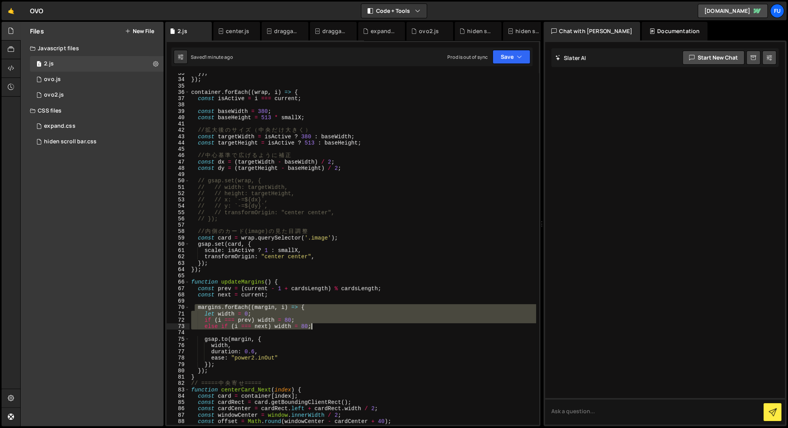
drag, startPoint x: 196, startPoint y: 307, endPoint x: 327, endPoint y: 326, distance: 132.3
click at [327, 326] on div "}) ; }) ; container . forEach (( wrap , i ) => { const isActive = i === current…" at bounding box center [363, 252] width 347 height 364
drag, startPoint x: 258, startPoint y: 360, endPoint x: 250, endPoint y: 365, distance: 8.9
click at [258, 360] on div "}) ; }) ; container . forEach (( wrap , i ) => { const isActive = i === current…" at bounding box center [363, 252] width 347 height 364
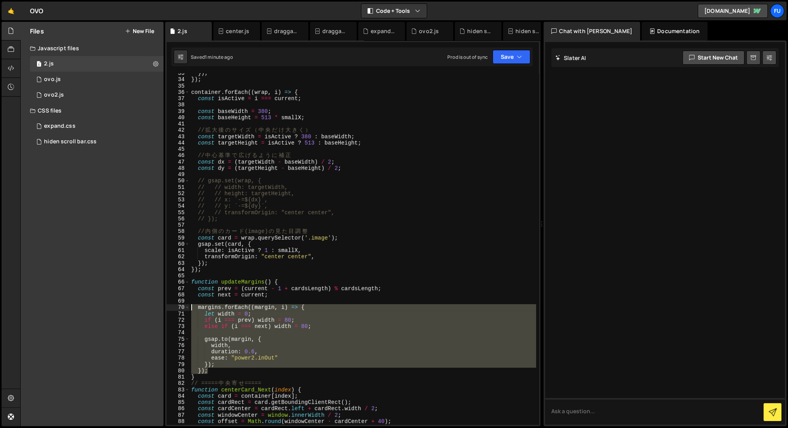
drag, startPoint x: 216, startPoint y: 368, endPoint x: 183, endPoint y: 308, distance: 68.4
click at [183, 308] on div "ease: "power2.inOut" 33 34 35 36 37 38 39 40 41 42 43 44 45 46 47 48 49 50 51 5…" at bounding box center [353, 248] width 372 height 351
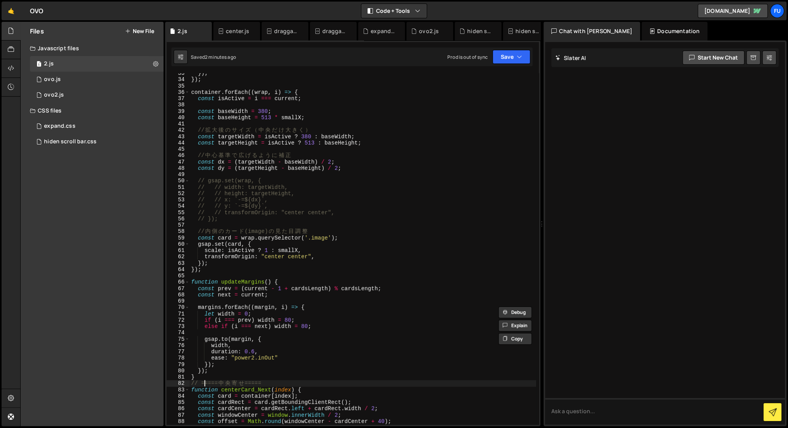
click at [204, 382] on div "}) ; }) ; container . forEach (( wrap , i ) => { const isActive = i === current…" at bounding box center [363, 252] width 347 height 364
click at [199, 370] on div "}) ; }) ; container . forEach (( wrap , i ) => { const isActive = i === current…" at bounding box center [363, 252] width 347 height 364
click at [202, 369] on div "}) ; }) ; container . forEach (( wrap , i ) => { const isActive = i === current…" at bounding box center [363, 252] width 347 height 364
click at [203, 372] on div "}) ; }) ; container . forEach (( wrap , i ) => { const isActive = i === current…" at bounding box center [363, 252] width 347 height 364
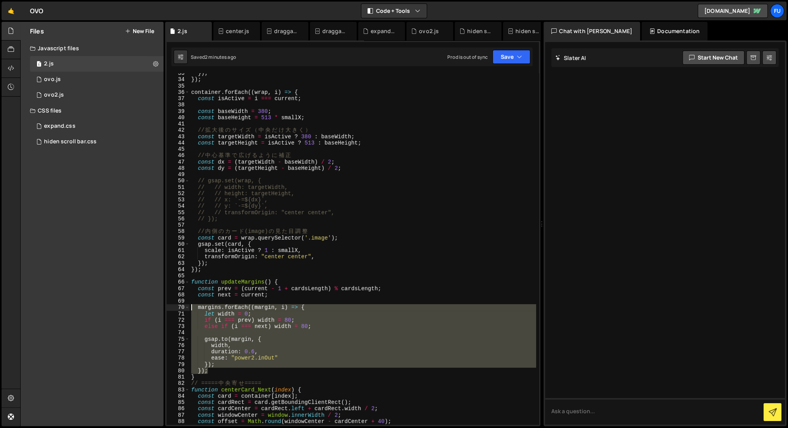
drag, startPoint x: 217, startPoint y: 370, endPoint x: 191, endPoint y: 314, distance: 61.9
click at [172, 306] on div "}); 33 34 35 36 37 38 39 40 41 42 43 44 45 46 47 48 49 50 51 52 53 54 55 56 57 …" at bounding box center [353, 248] width 372 height 351
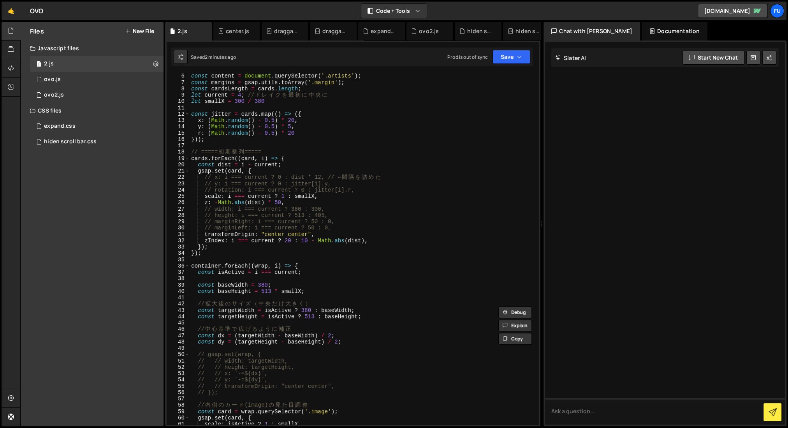
scroll to position [32, 0]
click at [228, 250] on div "const content = document . querySelector ( '.artists' ) ; const margins = gsap …" at bounding box center [363, 255] width 347 height 364
type textarea "});"
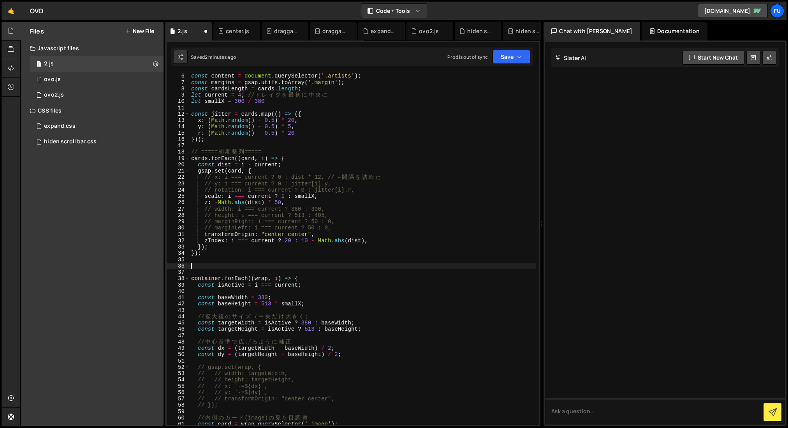
paste textarea "});"
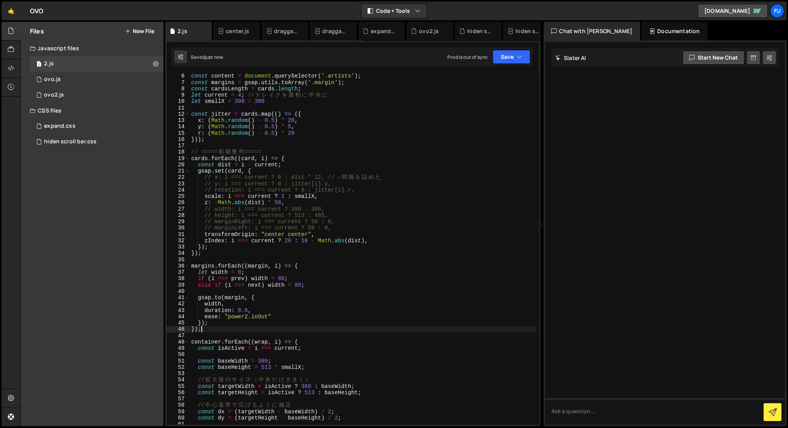
scroll to position [31, 0]
drag, startPoint x: 241, startPoint y: 272, endPoint x: 199, endPoint y: 275, distance: 41.7
click at [199, 275] on div "const container = gsap . utils . toArray ( '.div' ) ; const content = document …" at bounding box center [363, 250] width 347 height 364
click at [249, 274] on div "const container = gsap . utils . toArray ( '.div' ) ; const content = document …" at bounding box center [363, 250] width 347 height 364
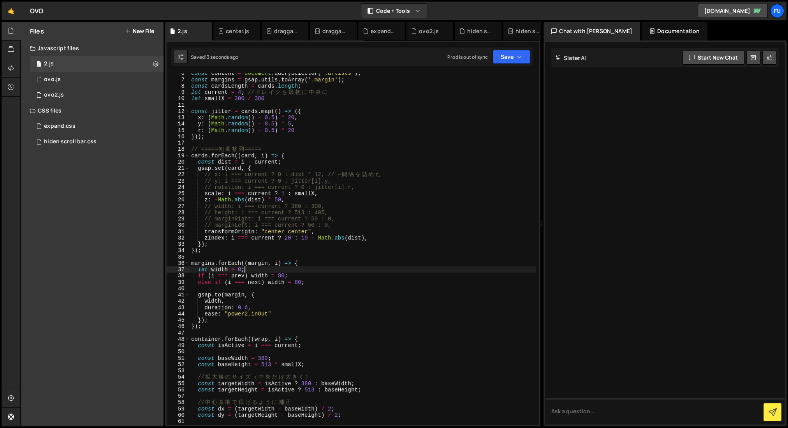
scroll to position [36, 0]
drag, startPoint x: 309, startPoint y: 280, endPoint x: 188, endPoint y: 283, distance: 121.2
click at [188, 283] on div "let width = 0; 6 7 8 9 10 11 12 13 14 15 16 17 18 19 20 21 22 23 24 25 26 27 28…" at bounding box center [353, 248] width 372 height 351
click at [210, 282] on div "const content = document . querySelector ( '.artists' ) ; const margins = gsap …" at bounding box center [363, 248] width 347 height 351
click at [239, 280] on div "const content = document . querySelector ( '.artists' ) ; const margins = gsap …" at bounding box center [363, 251] width 347 height 364
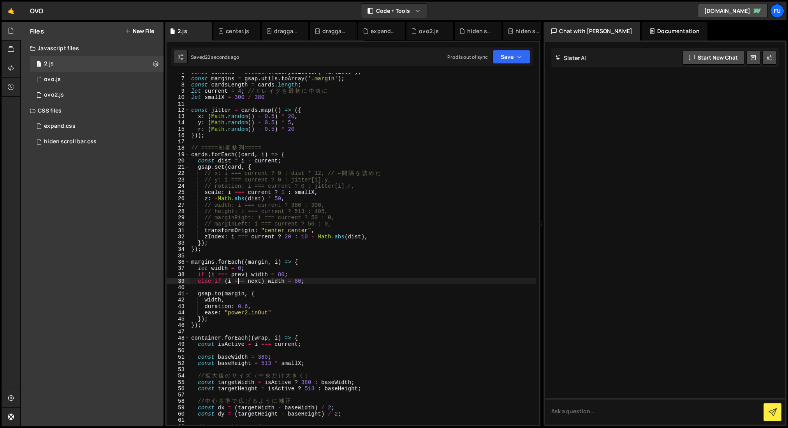
click at [270, 280] on div "const content = document . querySelector ( '.artists' ) ; const margins = gsap …" at bounding box center [363, 251] width 347 height 364
click at [238, 268] on div "const content = document . querySelector ( '.artists' ) ; const margins = gsap …" at bounding box center [363, 251] width 347 height 364
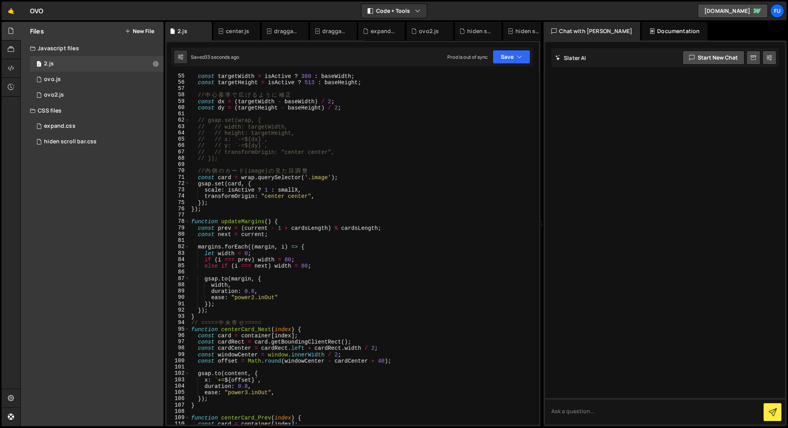
scroll to position [329, 0]
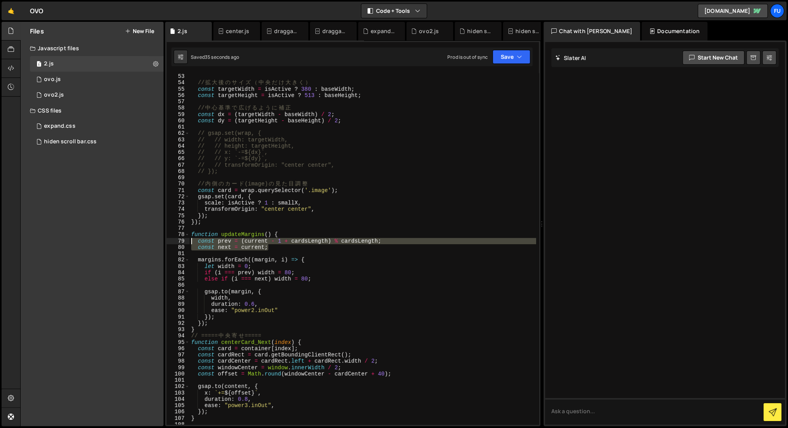
drag, startPoint x: 272, startPoint y: 246, endPoint x: 180, endPoint y: 243, distance: 92.4
click at [180, 243] on div "let width = 0; 52 53 54 55 56 57 58 59 60 61 62 63 64 65 66 67 68 69 70 71 72 7…" at bounding box center [353, 248] width 372 height 351
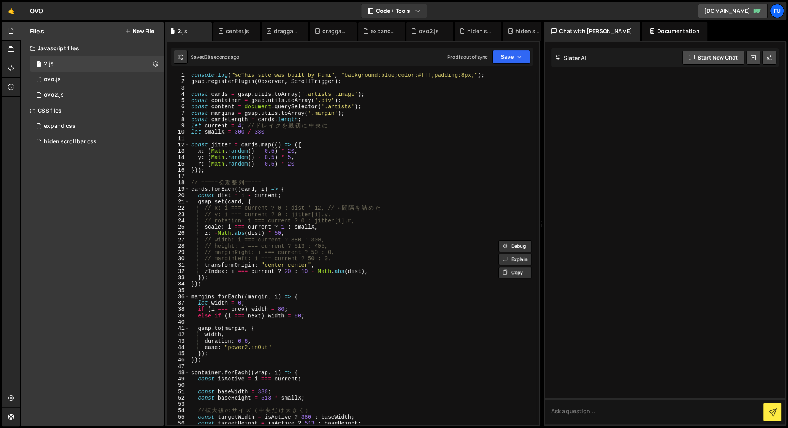
scroll to position [1, 0]
click at [298, 297] on div "console . log ( "%cThis site was built by Fumi" , "background:blue;color:#fff;p…" at bounding box center [363, 254] width 347 height 364
type textarea "margins.forEach((margin, i) => {"
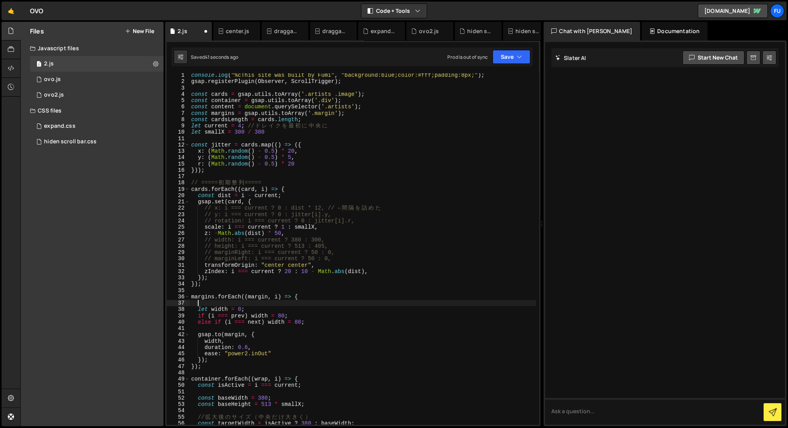
paste textarea "const next = current;"
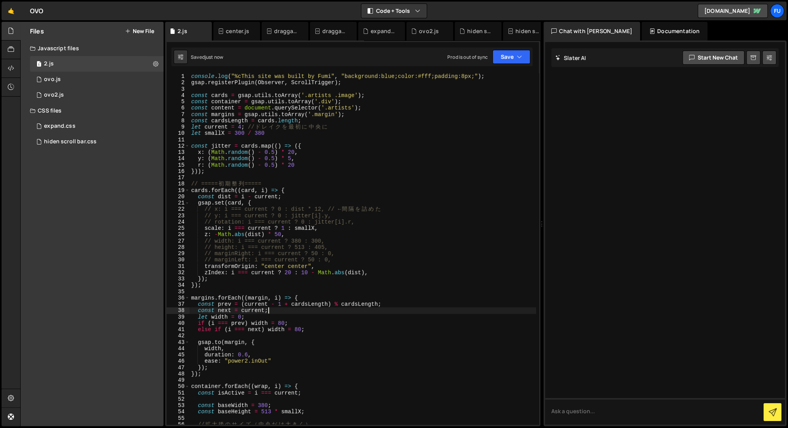
scroll to position [0, 0]
click at [260, 343] on div "console . log ( "%cThis site was built by Fumi" , "background:blue;color:#fff;p…" at bounding box center [363, 255] width 347 height 364
click at [221, 343] on div "console . log ( "%cThis site was built by Fumi" , "background:blue;color:#fff;p…" at bounding box center [363, 255] width 347 height 364
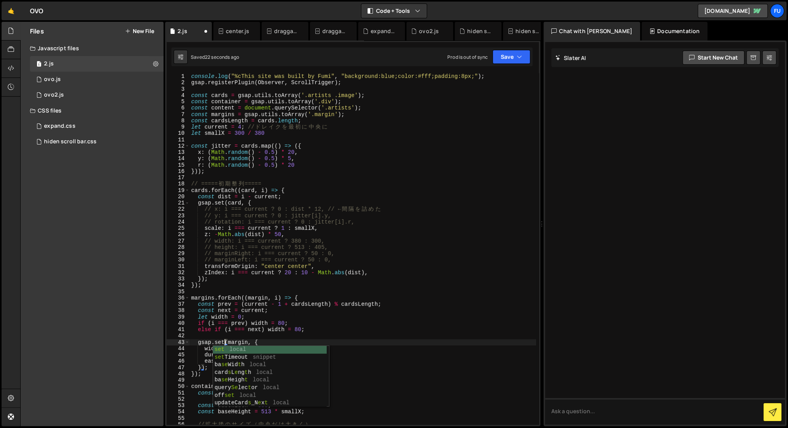
scroll to position [0, 2]
click at [293, 324] on div "console . log ( "%cThis site was built by Fumi" , "background:blue;color:#fff;p…" at bounding box center [363, 255] width 347 height 364
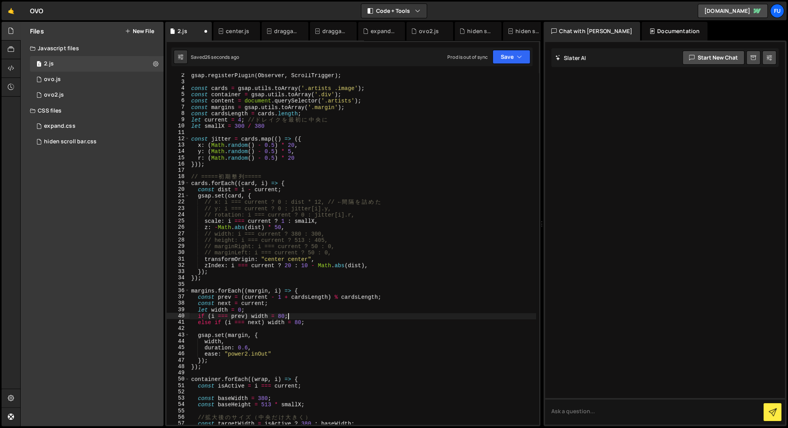
scroll to position [8, 0]
click at [262, 341] on div "gsap . registerPlugin ( Observer , ScrollTrigger ) ; const cards = gsap . utils…" at bounding box center [363, 253] width 347 height 364
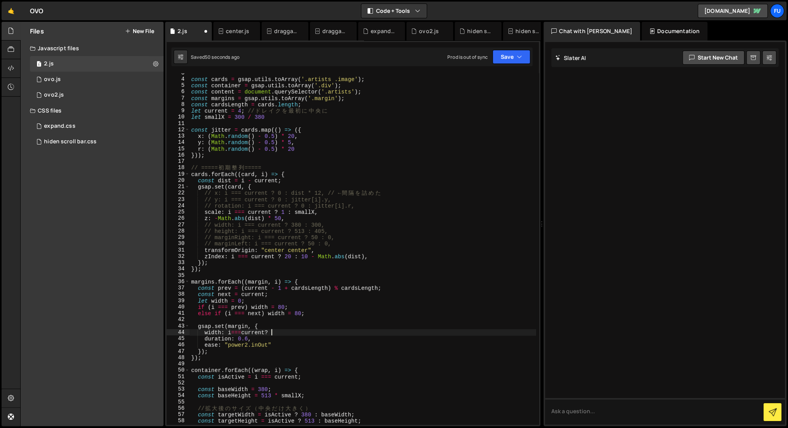
scroll to position [18, 0]
click at [267, 330] on div "const cards = gsap . utils . toArray ( '.artists .image' ) ; const container = …" at bounding box center [363, 250] width 347 height 364
click at [264, 330] on div "const cards = gsap . utils . toArray ( '.artists .image' ) ; const container = …" at bounding box center [363, 250] width 347 height 364
click at [336, 328] on div "const cards = gsap . utils . toArray ( '.artists .image' ) ; const container = …" at bounding box center [363, 250] width 347 height 364
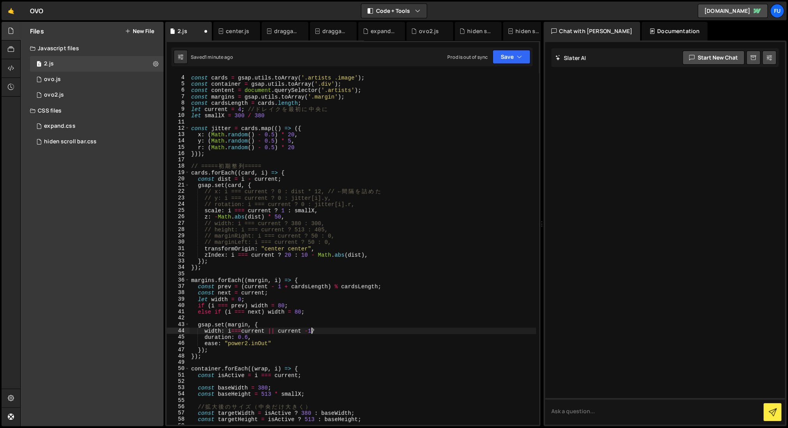
click at [312, 330] on div "const cards = gsap . utils . toArray ( '.artists .image' ) ; const container = …" at bounding box center [363, 250] width 347 height 364
click at [326, 330] on div "const cards = gsap . utils . toArray ( '.artists .image' ) ; const container = …" at bounding box center [363, 250] width 347 height 364
click at [332, 331] on div "const cards = gsap . utils . toArray ( '.artists .image' ) ; const container = …" at bounding box center [363, 250] width 347 height 364
click at [337, 330] on div "const cards = gsap . utils . toArray ( '.artists .image' ) ; const container = …" at bounding box center [363, 250] width 347 height 364
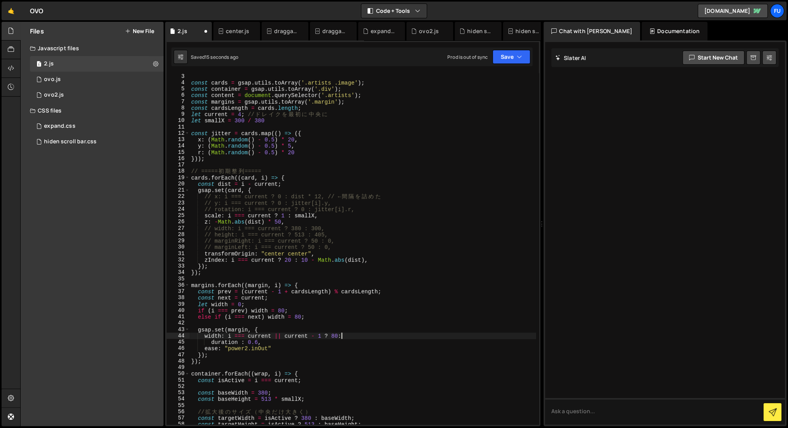
scroll to position [0, 10]
click at [276, 348] on div "const cards = gsap . utils . toArray ( '.artists .image' ) ; const container = …" at bounding box center [363, 255] width 347 height 364
click at [311, 340] on div "const cards = gsap . utils . toArray ( '.artists .image' ) ; const container = …" at bounding box center [363, 255] width 347 height 364
click at [294, 318] on div "const cards = gsap . utils . toArray ( '.artists .image' ) ; const container = …" at bounding box center [363, 255] width 347 height 364
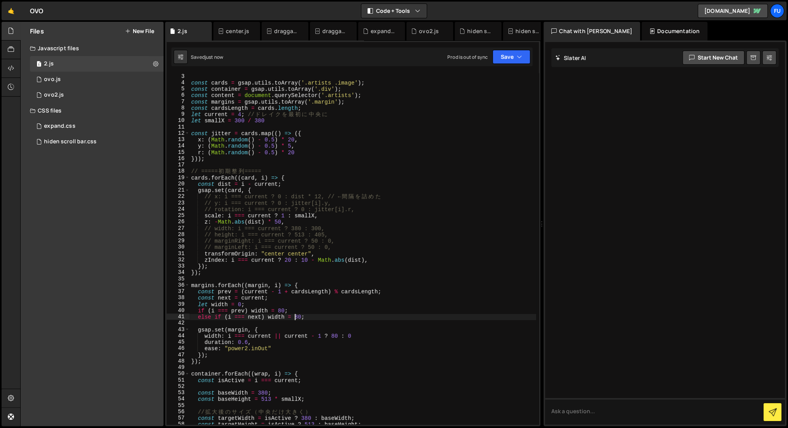
click at [332, 318] on div "const cards = gsap . utils . toArray ( '.artists .image' ) ; const container = …" at bounding box center [363, 255] width 347 height 364
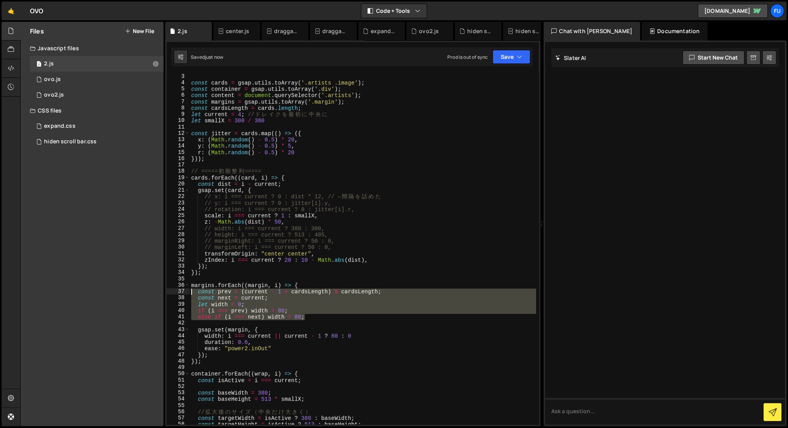
drag, startPoint x: 332, startPoint y: 318, endPoint x: 178, endPoint y: 289, distance: 156.5
click at [178, 289] on div "else if (i === next) width = 80; 3 4 5 6 7 8 9 10 11 12 13 14 15 16 17 18 19 20…" at bounding box center [353, 248] width 372 height 351
type textarea "const prev = (current - 1 + cardsLength) % cardsLength; const next = current;"
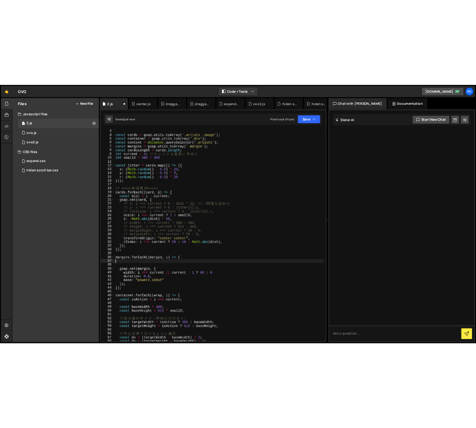
scroll to position [0, 0]
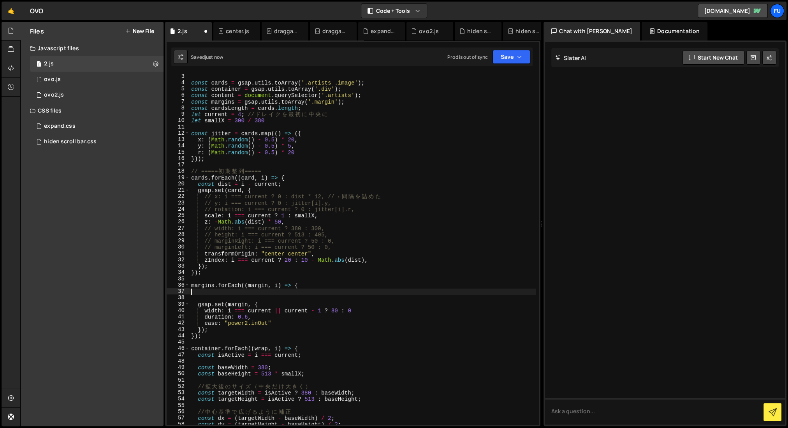
type textarea "margins.forEach((margin, i) => {"
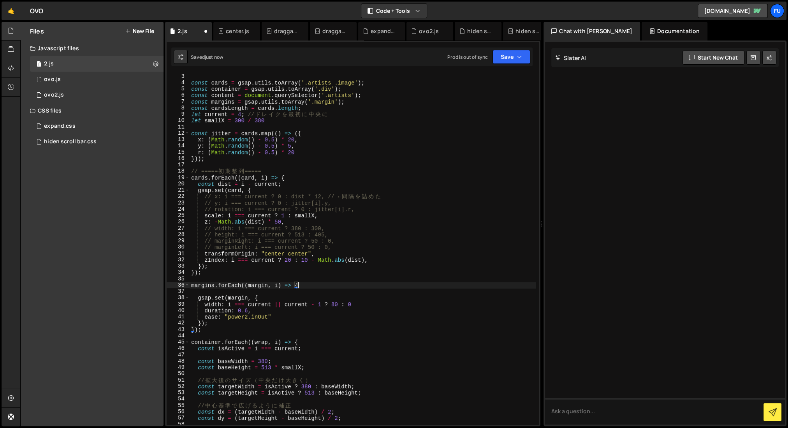
click at [197, 294] on div "const cards = gsap . utils . toArray ( '.artists .image' ) ; const container = …" at bounding box center [363, 255] width 347 height 364
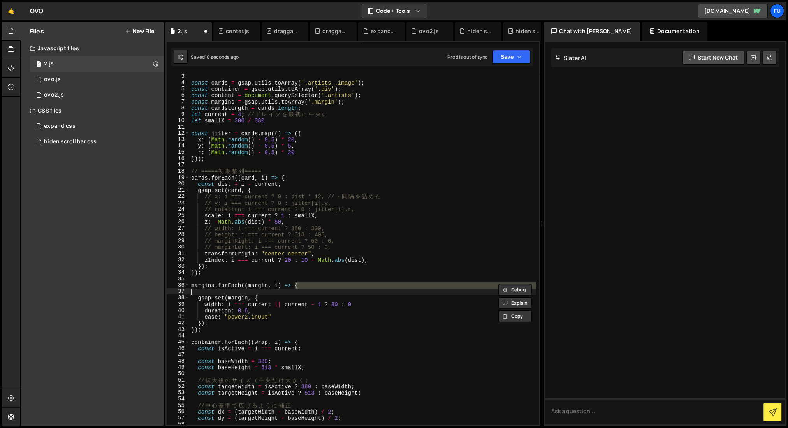
type textarea "margins.forEach((margin, i) => {"
click at [242, 291] on div "const cards = gsap . utils . toArray ( '.artists .image' ) ; const container = …" at bounding box center [363, 248] width 347 height 351
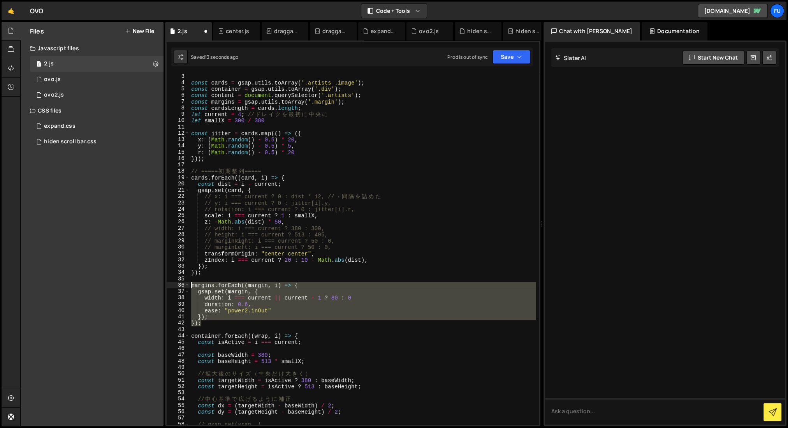
drag, startPoint x: 214, startPoint y: 322, endPoint x: 178, endPoint y: 284, distance: 52.9
click at [178, 284] on div "margins.forEach((margin, i) => { 3 4 5 6 7 8 9 10 11 12 13 14 15 16 17 18 19 20…" at bounding box center [353, 248] width 372 height 351
click at [244, 314] on div "const cards = gsap . utils . toArray ( '.artists .image' ) ; const container = …" at bounding box center [363, 248] width 347 height 351
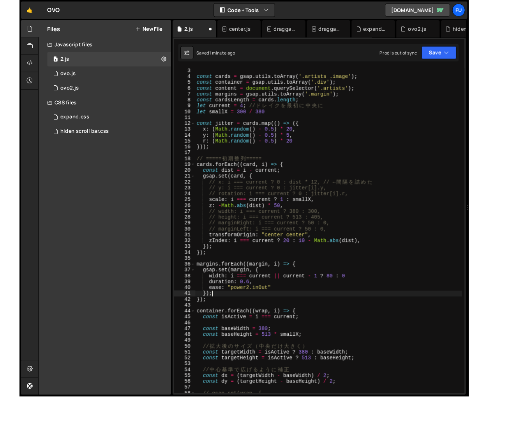
scroll to position [13, 0]
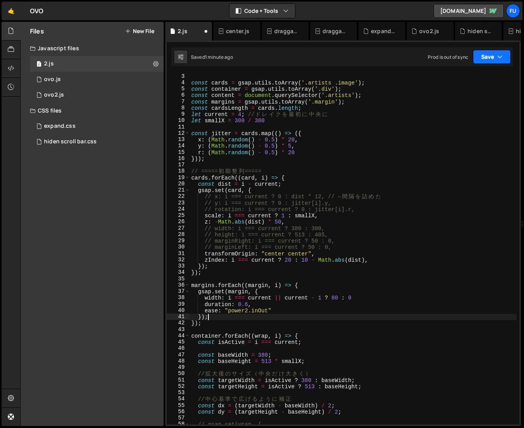
click at [474, 50] on button "Save" at bounding box center [492, 57] width 38 height 14
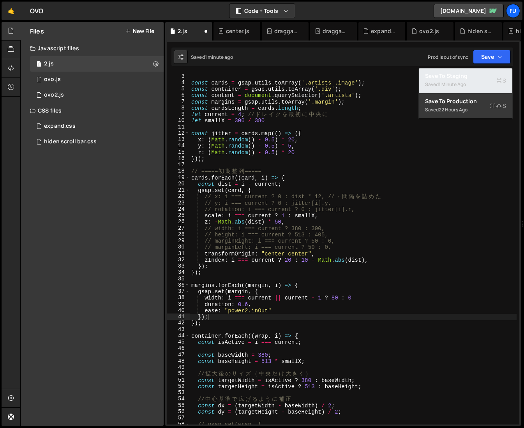
click at [472, 70] on button "Save to Staging S Saved 1 minute ago" at bounding box center [465, 80] width 93 height 25
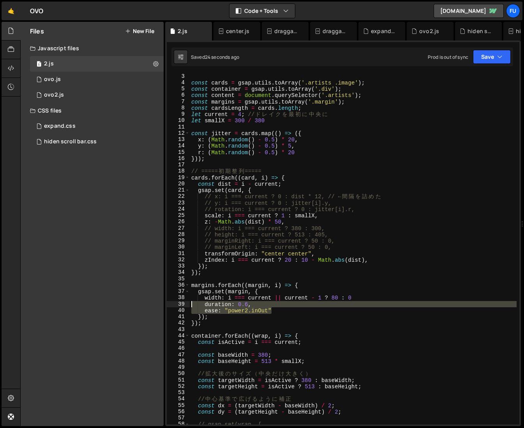
drag, startPoint x: 279, startPoint y: 308, endPoint x: 187, endPoint y: 304, distance: 92.0
click at [187, 304] on div "ease: "power2.inOut" 3 4 5 6 7 8 9 10 11 12 13 14 15 16 17 18 19 20 21 22 23 24…" at bounding box center [343, 248] width 353 height 351
type textarea "duration: 0.6, ease: "power2.inOut""
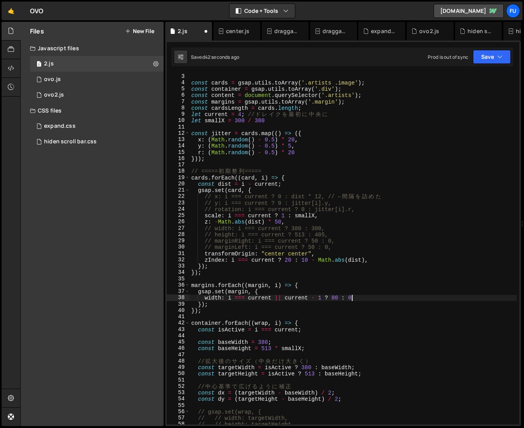
click at [284, 296] on div "const cards = gsap . utils . toArray ( '.artists .image' ) ; const container = …" at bounding box center [353, 255] width 327 height 364
click at [411, 300] on div "const cards = gsap . utils . toArray ( '.artists .image' ) ; const container = …" at bounding box center [353, 255] width 327 height 364
click at [496, 64] on div "Saved just now Prod is out of sync Upgrade to Edit Save Save to Staging S Saved…" at bounding box center [342, 57] width 342 height 19
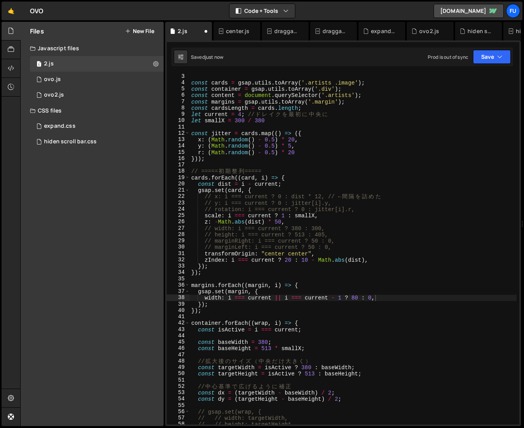
click at [477, 79] on div "const cards = gsap . utils . toArray ( '.artists .image' ) ; const container = …" at bounding box center [353, 255] width 327 height 364
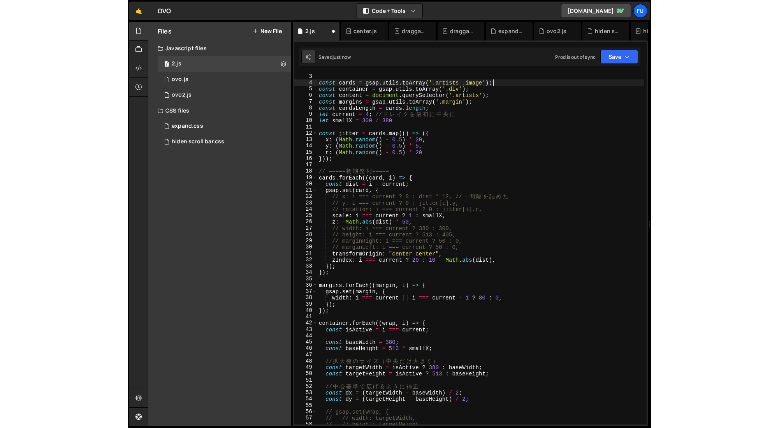
scroll to position [0, 12]
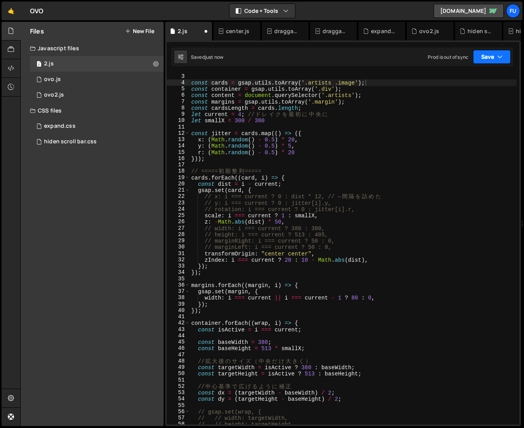
click at [479, 55] on button "Save" at bounding box center [492, 57] width 38 height 14
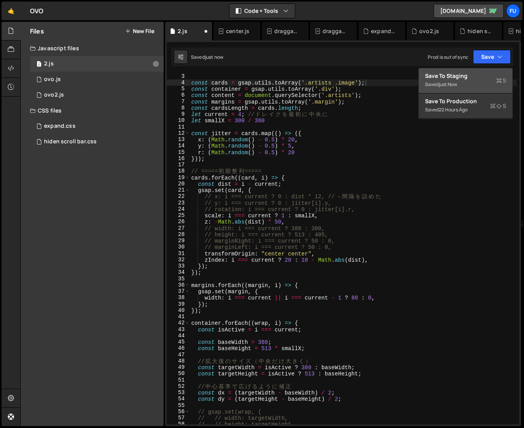
click at [464, 84] on div "Saved just now" at bounding box center [465, 84] width 81 height 9
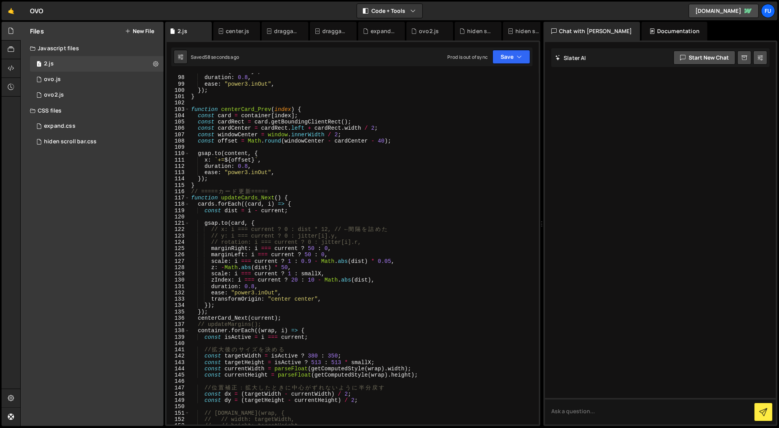
scroll to position [637, 0]
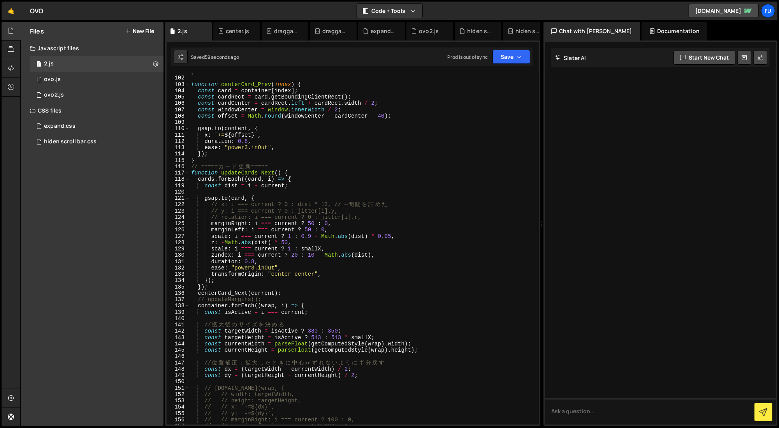
click at [310, 299] on div "} function centerCard_Prev ( index ) { const card = container [ index ] ; const…" at bounding box center [363, 251] width 347 height 364
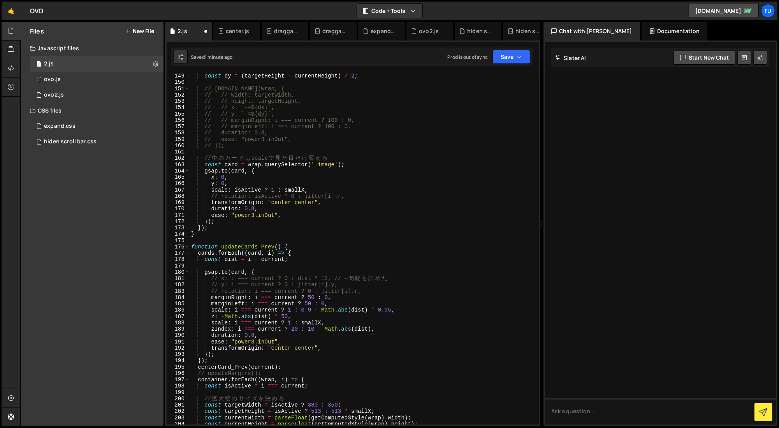
scroll to position [988, 0]
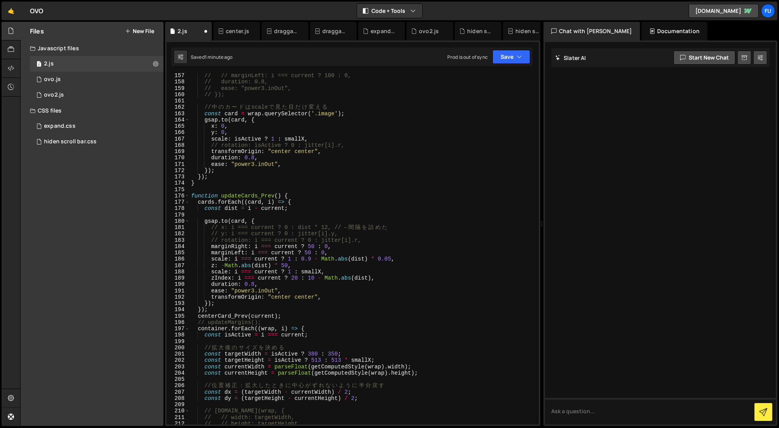
click at [286, 321] on div "// // marginLeft: i === current ? 100 : 0, // duration: 0.8, // ease: "power3.i…" at bounding box center [363, 254] width 347 height 364
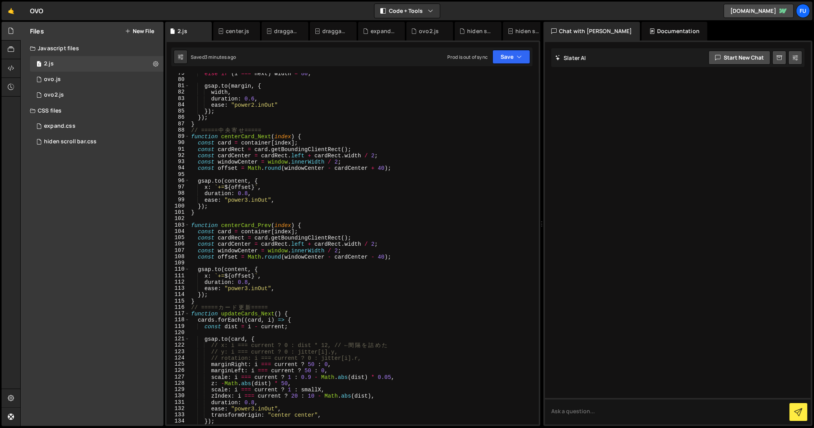
scroll to position [502, 0]
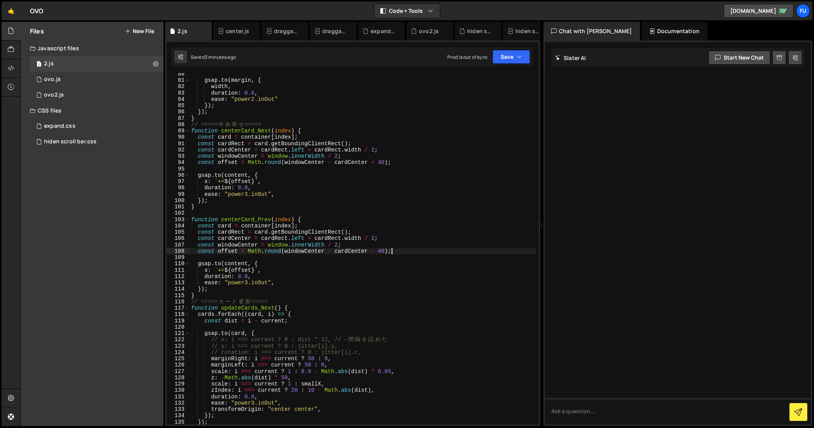
click at [420, 251] on div "gsap . to ( margin , { width , duration : 0.6 , ease : "power2.inOut" }) ; }) ;…" at bounding box center [363, 253] width 347 height 364
click at [414, 244] on div "gsap . to ( margin , { width , duration : 0.6 , ease : "power2.inOut" }) ; }) ;…" at bounding box center [363, 253] width 347 height 364
click at [411, 241] on div "gsap . to ( margin , { width , duration : 0.6 , ease : "power2.inOut" }) ; }) ;…" at bounding box center [363, 253] width 347 height 364
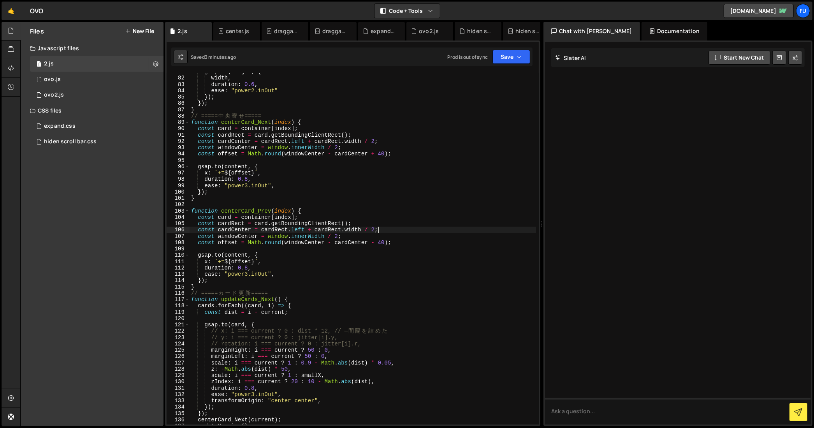
click at [331, 255] on div "gsap . to ( margin , { width , duration : 0.6 , ease : "power2.inOut" }) ; }) ;…" at bounding box center [363, 251] width 347 height 364
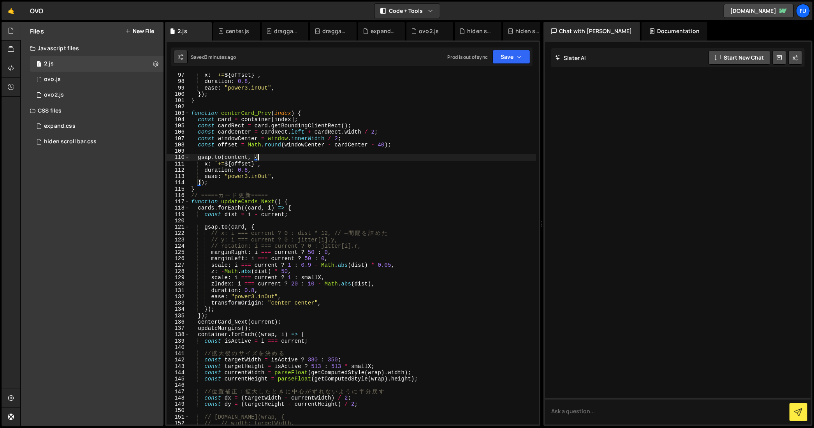
scroll to position [613, 0]
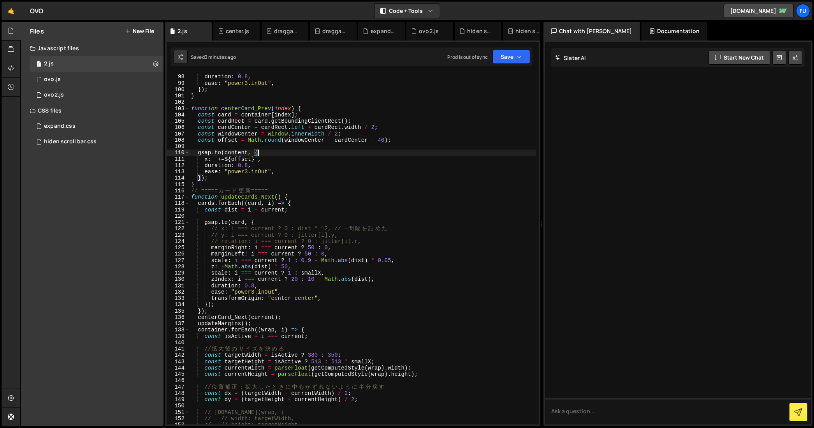
click at [353, 245] on div "x : ` += ${ offset } ` , duration : 0.8 , ease : "power3.inOut" , }) ; } functi…" at bounding box center [363, 249] width 347 height 364
click at [339, 254] on div "x : ` += ${ offset } ` , duration : 0.8 , ease : "power3.inOut" , }) ; } functi…" at bounding box center [363, 249] width 347 height 364
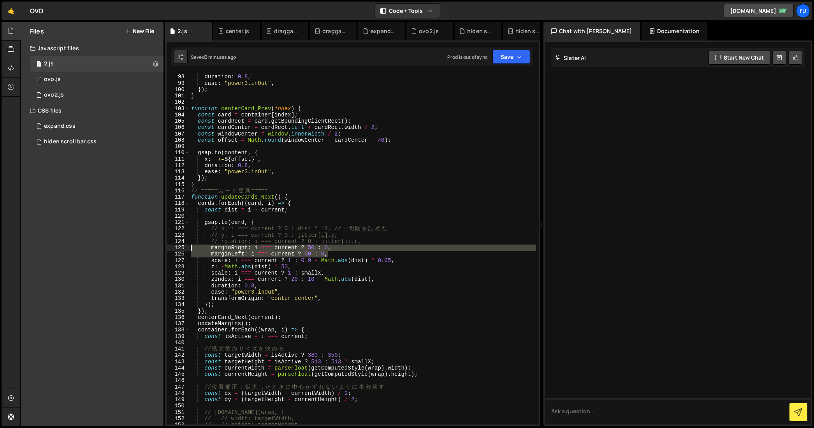
drag, startPoint x: 326, startPoint y: 251, endPoint x: 179, endPoint y: 249, distance: 147.3
click at [179, 249] on div "marginLeft: i === current ? 50 : 0, 97 98 99 100 101 102 103 104 105 106 107 10…" at bounding box center [353, 248] width 372 height 351
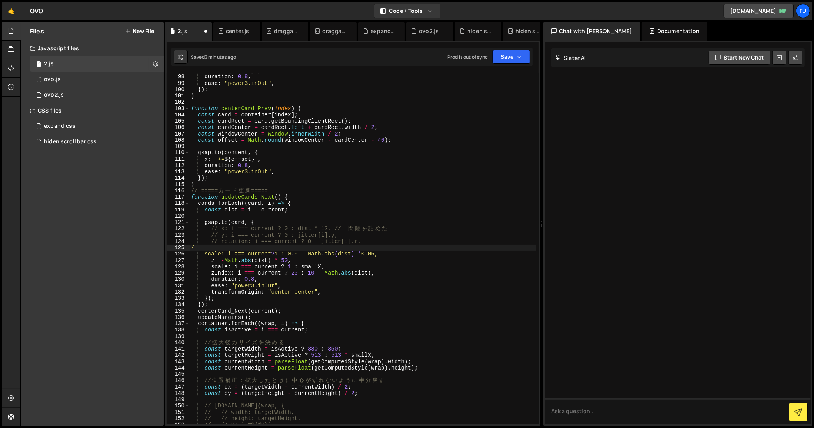
scroll to position [0, 0]
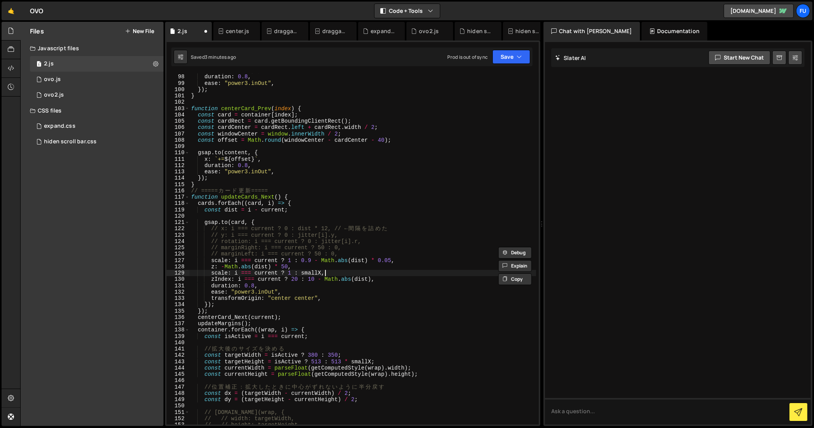
click at [360, 275] on div "x : ` += ${ offset } ` , duration : 0.8 , ease : "power3.inOut" , }) ; } functi…" at bounding box center [363, 249] width 347 height 364
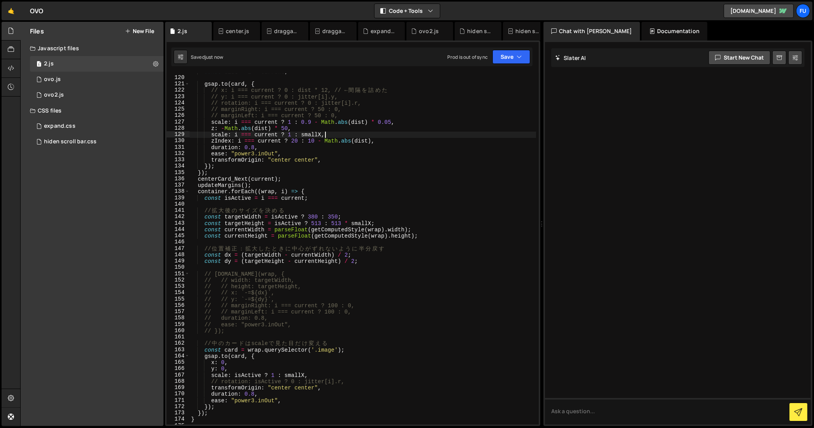
scroll to position [795, 0]
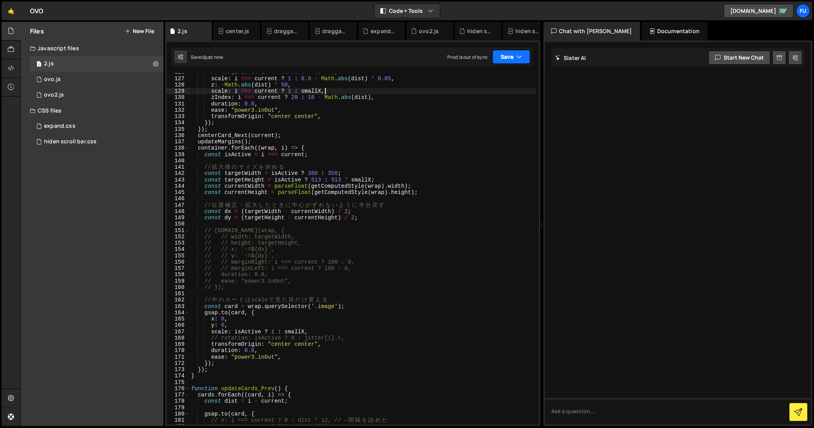
type textarea "scale: i === current ? 1 : smallX,"
click at [519, 53] on icon "button" at bounding box center [519, 57] width 5 height 8
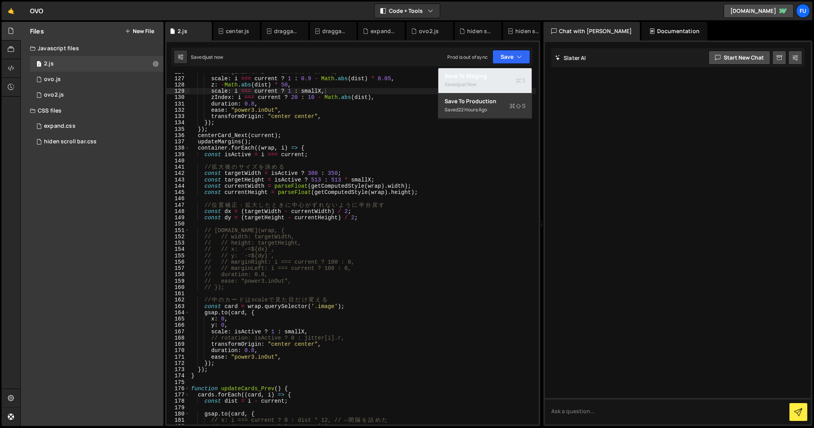
click at [495, 79] on div "Save to Staging S" at bounding box center [485, 76] width 81 height 8
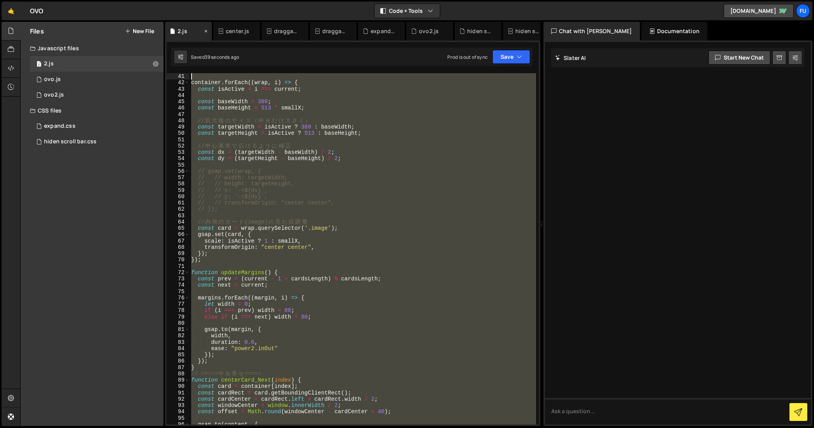
scroll to position [0, 0]
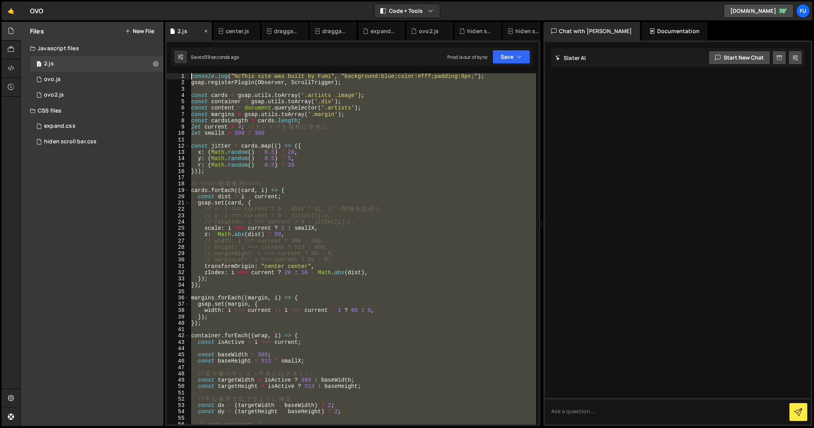
drag, startPoint x: 337, startPoint y: 273, endPoint x: 185, endPoint y: 26, distance: 289.9
click at [185, 26] on div "Debug Explain Copy 2.js center.js draggable, scrollable.js draggable using Obse…" at bounding box center [352, 224] width 375 height 405
type textarea "console.log("%cThis site was built by Fumi", "background:blue;color:#fff;paddin…"
click at [311, 175] on div "console . log ( "%cThis site was built by Fumi" , "background:blue;color:#fff;p…" at bounding box center [363, 248] width 347 height 351
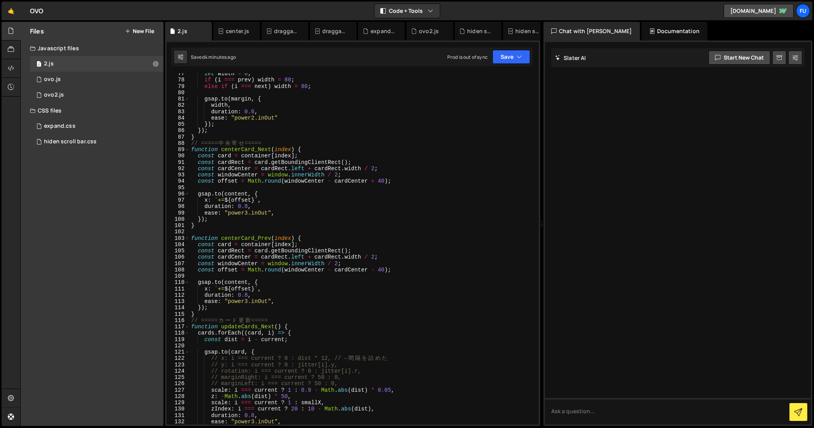
scroll to position [490, 0]
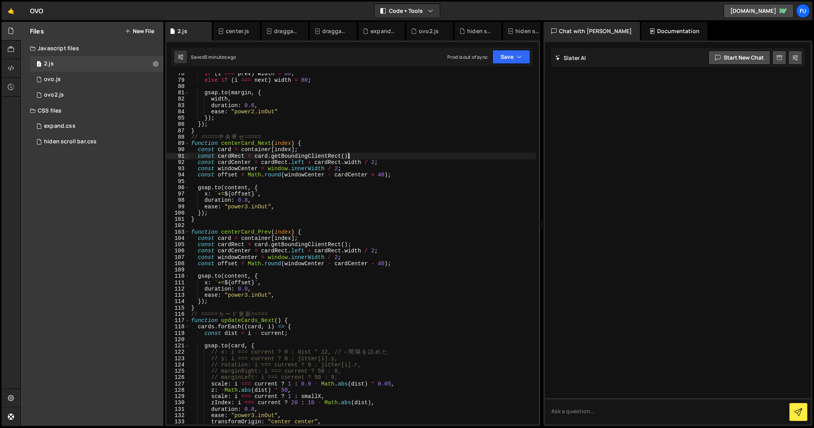
drag, startPoint x: 348, startPoint y: 153, endPoint x: 376, endPoint y: 155, distance: 28.5
click at [348, 153] on div "if ( i === prev ) width = 80 ; else if ( i === next ) width = 80 ; gsap . to ( …" at bounding box center [363, 253] width 347 height 364
click at [388, 187] on div "if ( i === prev ) width = 80 ; else if ( i === next ) width = 80 ; gsap . to ( …" at bounding box center [363, 253] width 347 height 364
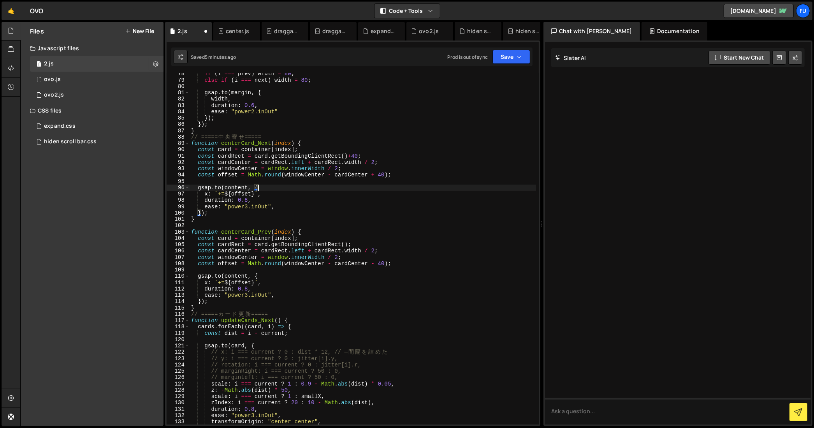
click at [386, 176] on div "if ( i === prev ) width = 80 ; else if ( i === next ) width = 80 ; gsap . to ( …" at bounding box center [363, 253] width 347 height 364
click at [385, 264] on div "if ( i === prev ) width = 80 ; else if ( i === next ) width = 80 ; gsap . to ( …" at bounding box center [363, 253] width 347 height 364
click at [347, 245] on div "if ( i === prev ) width = 80 ; else if ( i === next ) width = 80 ; gsap . to ( …" at bounding box center [363, 253] width 347 height 364
click at [354, 244] on div "if ( i === prev ) width = 80 ; else if ( i === next ) width = 80 ; gsap . to ( …" at bounding box center [363, 253] width 347 height 364
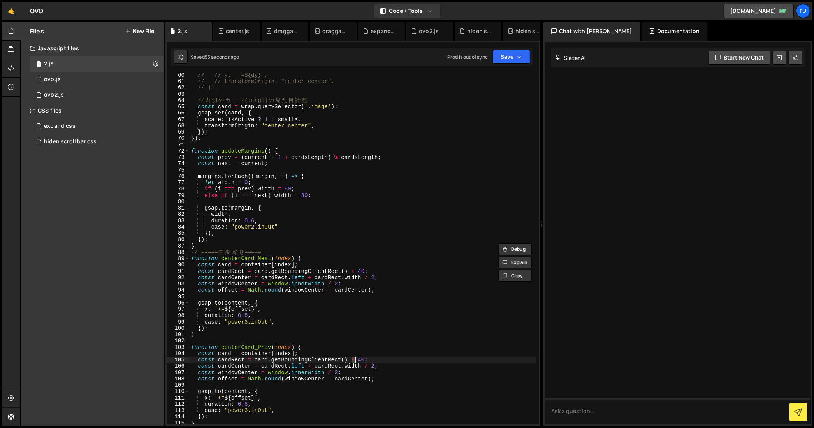
scroll to position [407, 0]
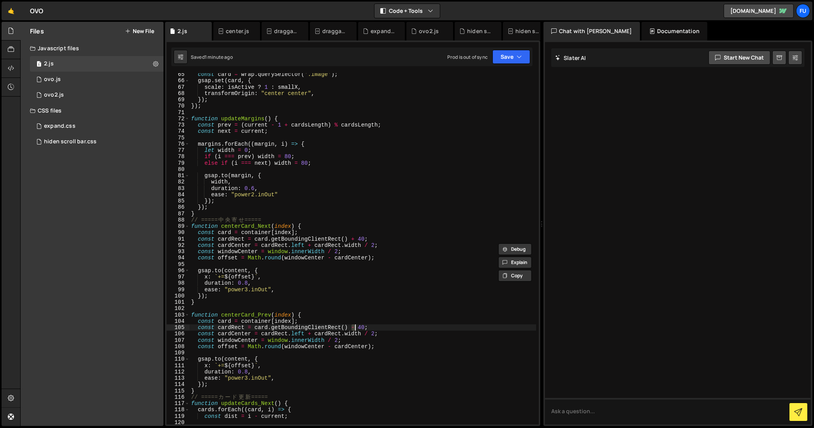
click at [366, 239] on div "const card = wrap . querySelector ( '.image' ) ; gsap . set ( card , { scale : …" at bounding box center [363, 253] width 347 height 364
drag, startPoint x: 387, startPoint y: 240, endPoint x: 199, endPoint y: 241, distance: 187.7
click at [194, 239] on div "const card = wrap . querySelector ( '.image' ) ; gsap . set ( card , { scale : …" at bounding box center [363, 253] width 347 height 364
click at [367, 238] on div "const card = wrap . querySelector ( '.image' ) ; gsap . set ( card , { scale : …" at bounding box center [363, 248] width 347 height 351
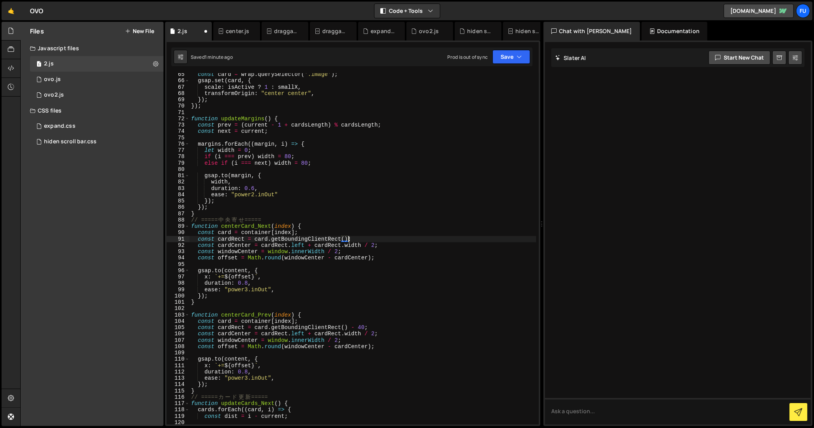
click at [375, 247] on div "const card = wrap . querySelector ( '.image' ) ; gsap . set ( card , { scale : …" at bounding box center [363, 253] width 347 height 364
click at [365, 329] on div "const card = wrap . querySelector ( '.image' ) ; gsap . set ( card , { scale : …" at bounding box center [363, 253] width 347 height 364
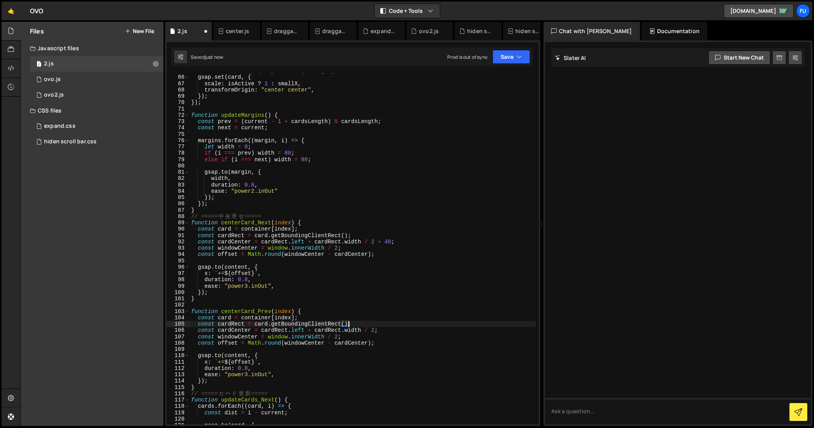
scroll to position [411, 0]
click at [339, 338] on div "const card = wrap . querySelector ( '.image' ) ; gsap . set ( card , { scale : …" at bounding box center [363, 249] width 347 height 364
click at [346, 334] on div "const card = wrap . querySelector ( '.image' ) ; gsap . set ( card , { scale : …" at bounding box center [363, 249] width 347 height 364
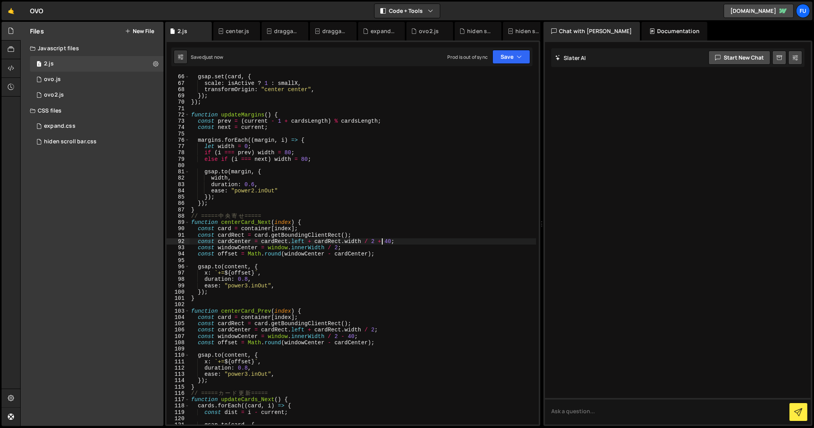
click at [383, 240] on div "const card = wrap . querySelector ( '.image' ) ; gsap . set ( card , { scale : …" at bounding box center [363, 249] width 347 height 364
click at [346, 337] on div "const card = wrap . querySelector ( '.image' ) ; gsap . set ( card , { scale : …" at bounding box center [363, 249] width 347 height 364
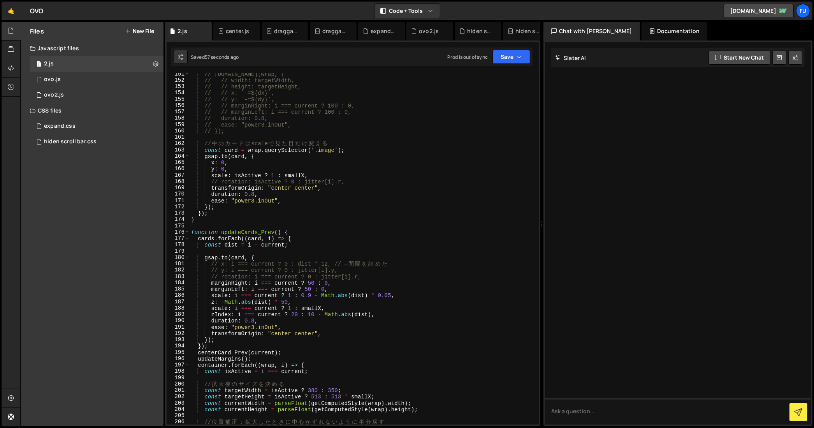
scroll to position [899, 0]
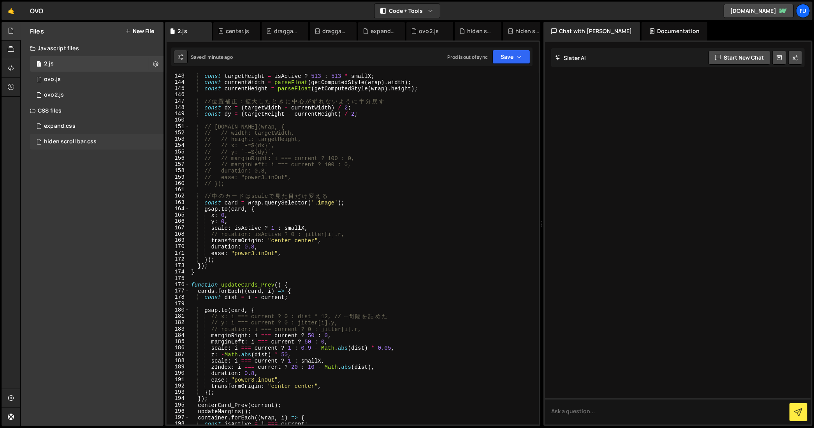
click at [92, 144] on div "hiden scroll bar.css" at bounding box center [70, 141] width 53 height 7
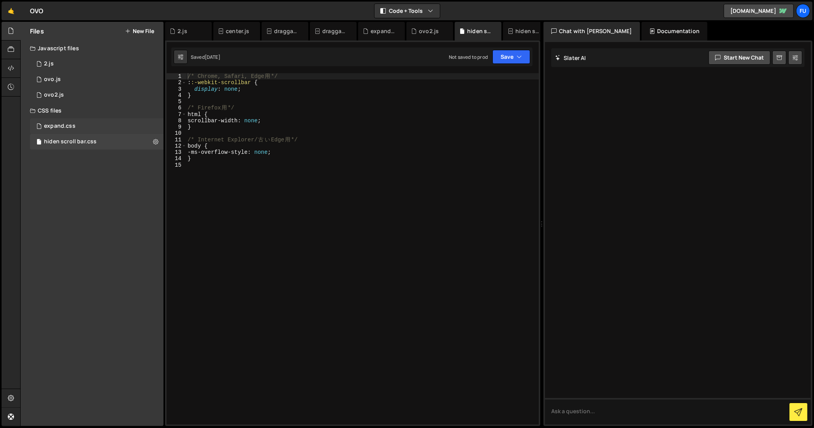
click at [92, 123] on div "expand.css 0" at bounding box center [97, 126] width 134 height 16
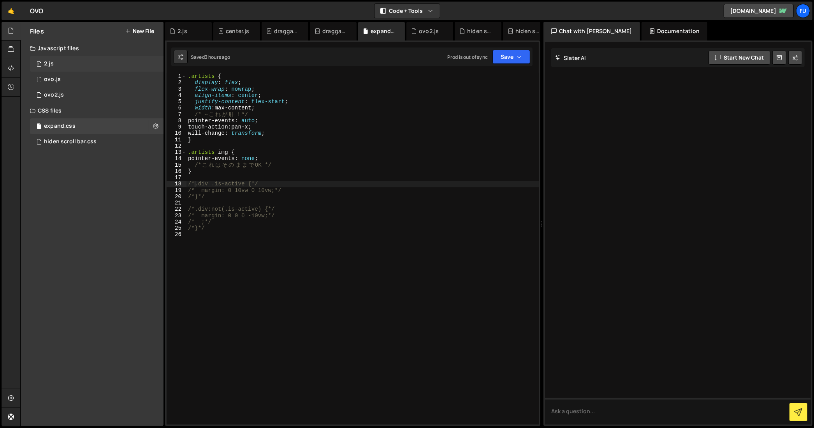
click at [87, 57] on div "1 2.js 0" at bounding box center [97, 64] width 134 height 16
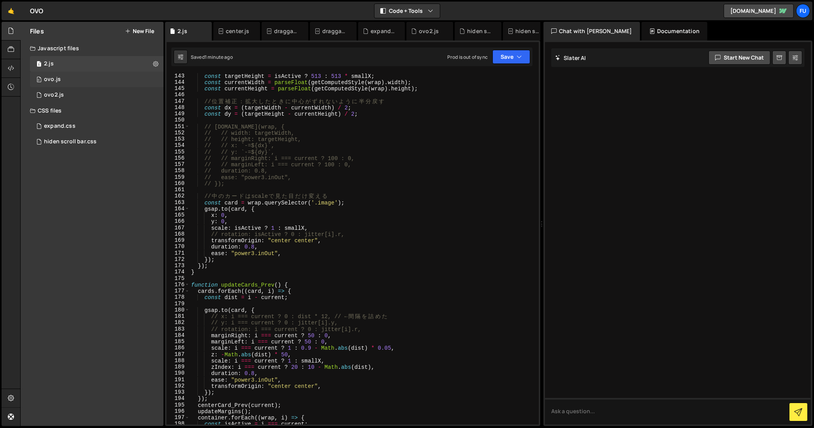
click at [91, 73] on div "0 ovo.js 0" at bounding box center [97, 80] width 134 height 16
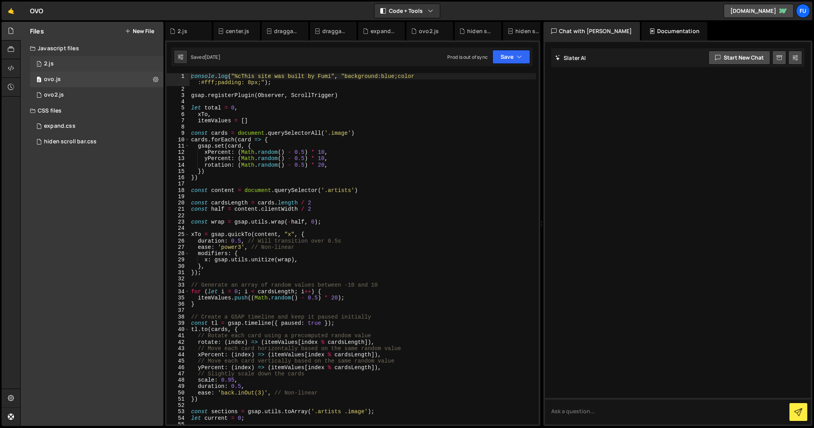
click at [92, 65] on div "1 2.js 0" at bounding box center [97, 64] width 134 height 16
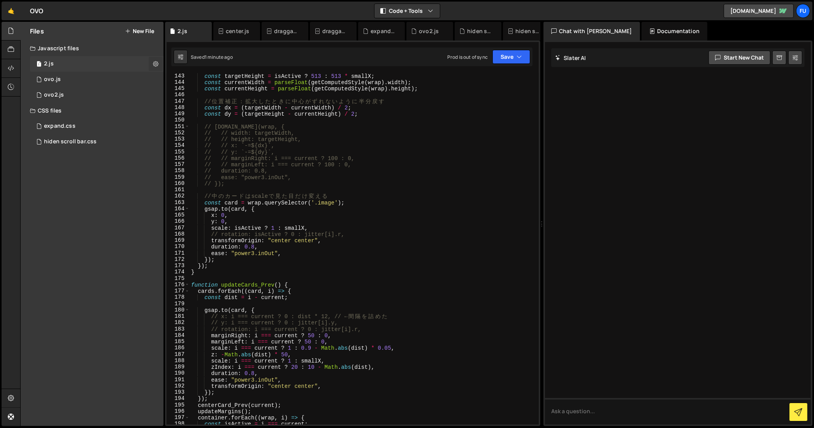
click at [157, 60] on icon at bounding box center [155, 63] width 5 height 7
click at [139, 78] on div "0 ovo.js 0" at bounding box center [97, 80] width 134 height 16
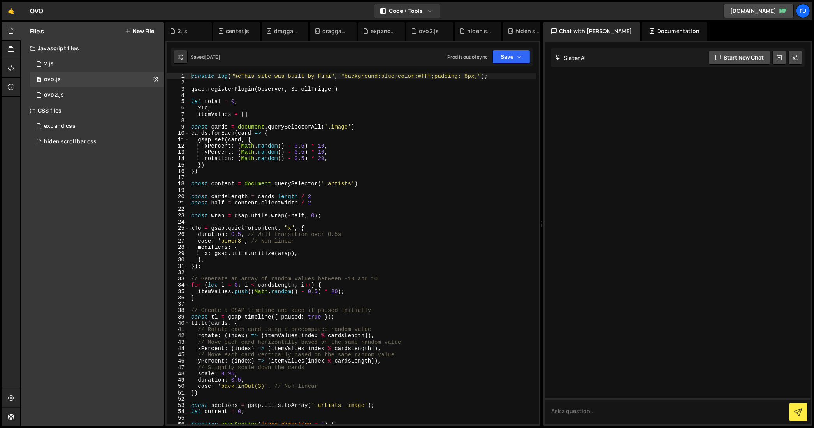
click at [87, 40] on div "Files New File" at bounding box center [92, 31] width 143 height 19
click at [85, 62] on div "1 2.js 0" at bounding box center [97, 64] width 134 height 16
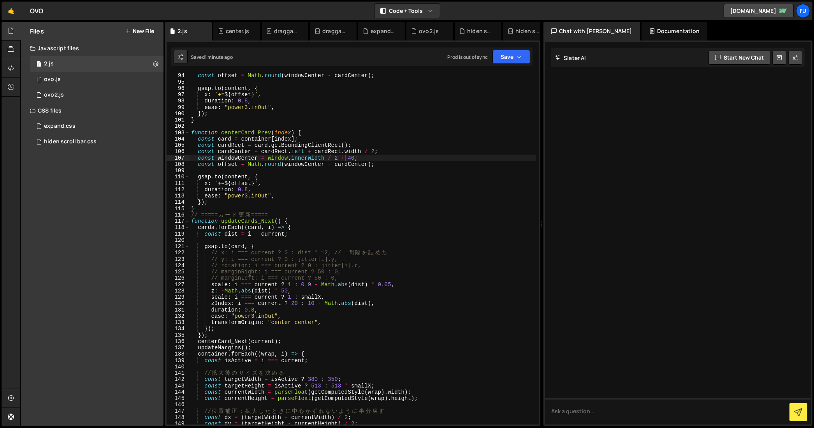
scroll to position [589, 0]
click at [354, 156] on div "const offset = Math . round ( windowCenter - cardCenter ) ; gsap . to ( content…" at bounding box center [363, 254] width 347 height 364
click at [378, 151] on div "const offset = Math . round ( windowCenter - cardCenter ) ; gsap . to ( content…" at bounding box center [363, 254] width 347 height 364
click at [375, 149] on div "const offset = Math . round ( windowCenter - cardCenter ) ; gsap . to ( content…" at bounding box center [363, 254] width 347 height 364
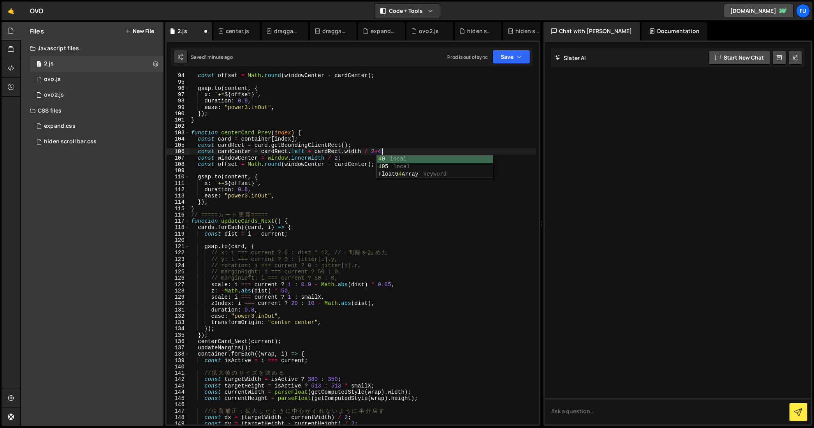
scroll to position [0, 13]
click at [424, 207] on div "const offset = Math . round ( windowCenter - cardCenter ) ; gsap . to ( content…" at bounding box center [363, 254] width 347 height 364
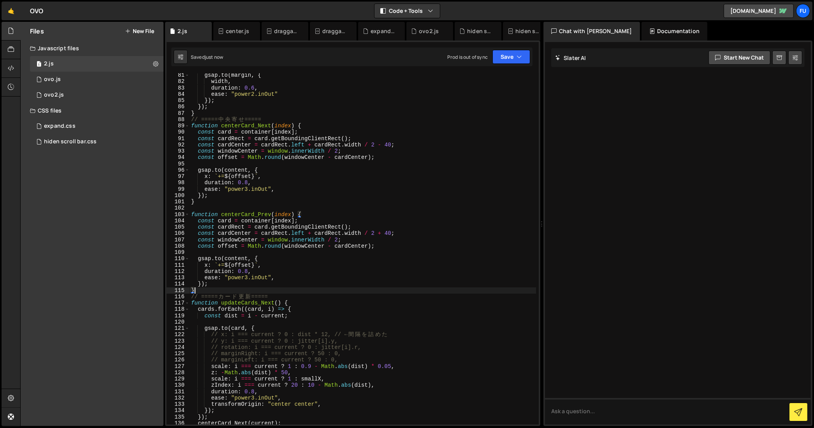
scroll to position [507, 0]
type textarea "}"
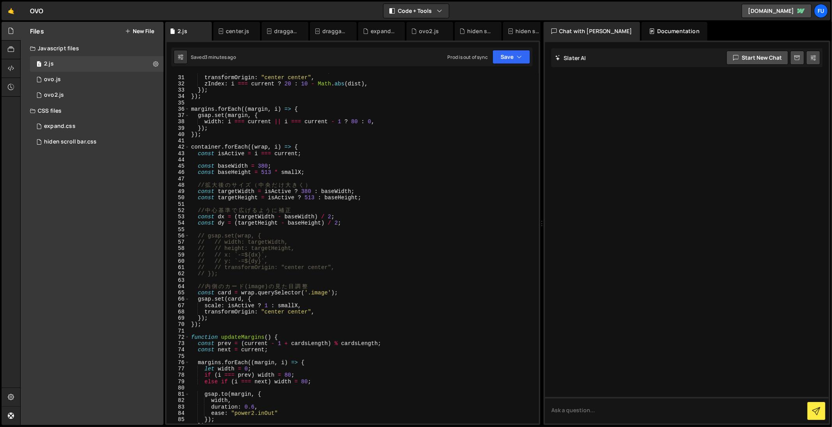
scroll to position [189, 0]
